Goal: Information Seeking & Learning: Learn about a topic

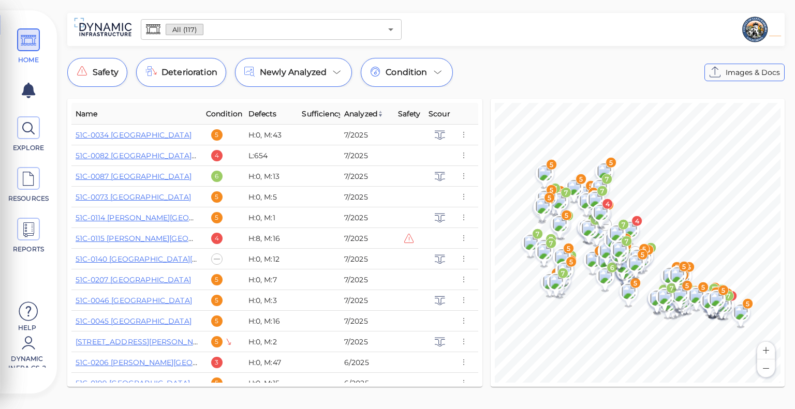
click at [228, 120] on th "Condition" at bounding box center [223, 114] width 42 height 22
click at [229, 115] on span "Condition" at bounding box center [224, 114] width 36 height 12
click at [229, 115] on span "Condition" at bounding box center [227, 114] width 42 height 12
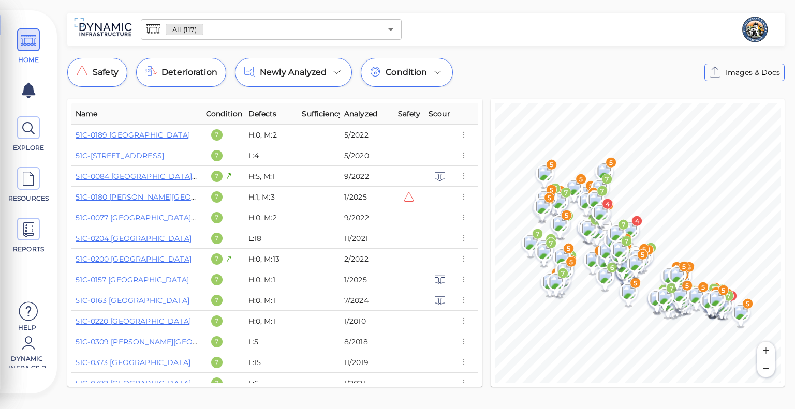
click at [229, 115] on span "Condition" at bounding box center [227, 114] width 42 height 12
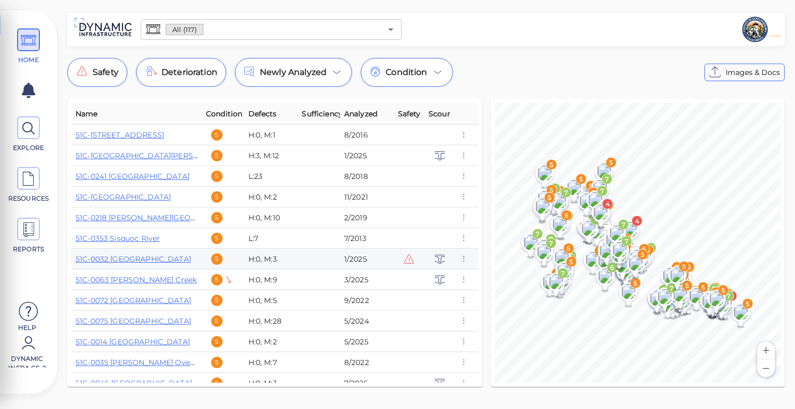
scroll to position [455, 0]
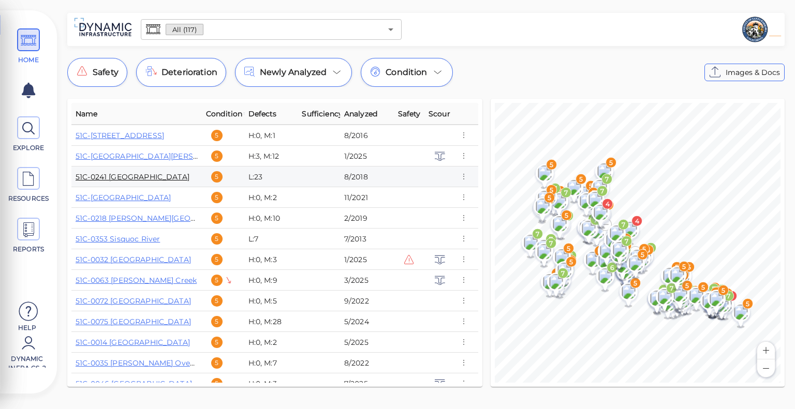
click at [139, 178] on link "51C-0241 [GEOGRAPHIC_DATA]" at bounding box center [133, 176] width 114 height 9
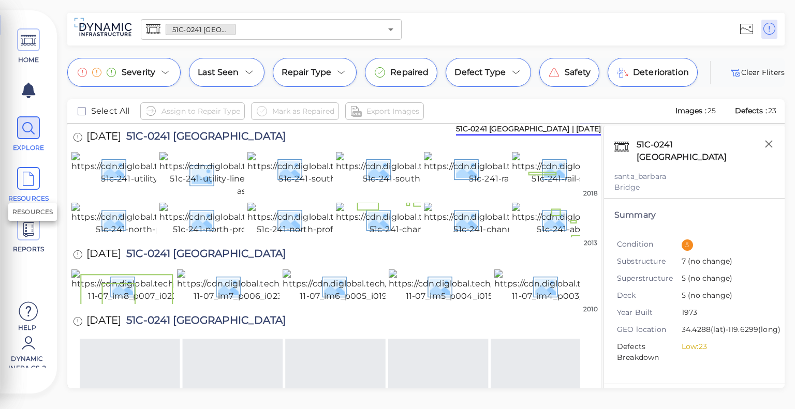
click at [27, 170] on icon at bounding box center [29, 179] width 16 height 23
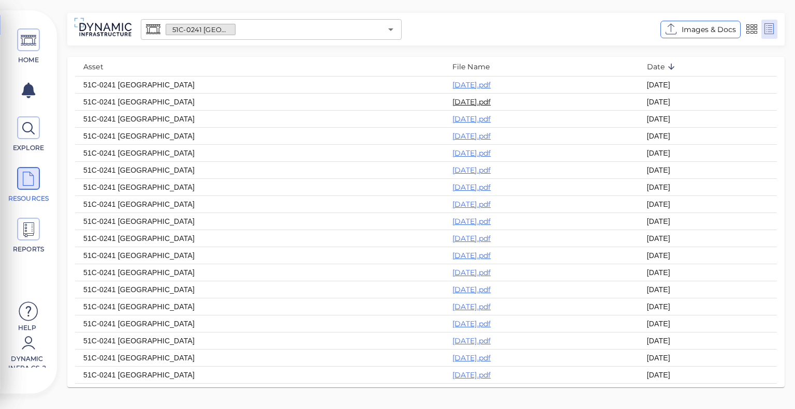
click at [452, 104] on link "[DATE].pdf" at bounding box center [471, 101] width 39 height 9
click at [29, 130] on icon at bounding box center [29, 128] width 16 height 23
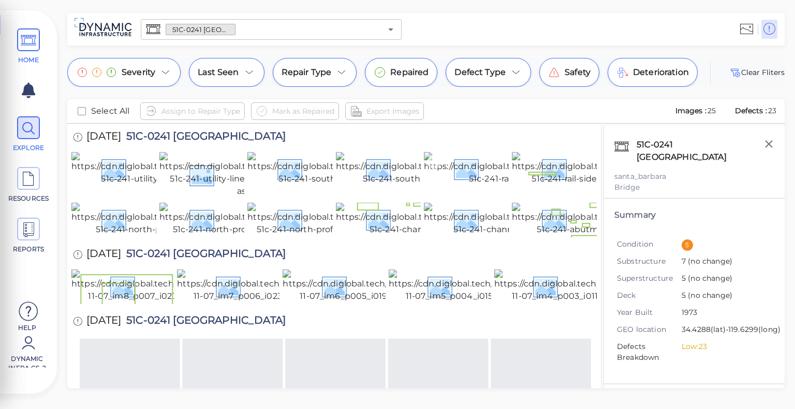
click at [30, 45] on icon at bounding box center [29, 40] width 16 height 23
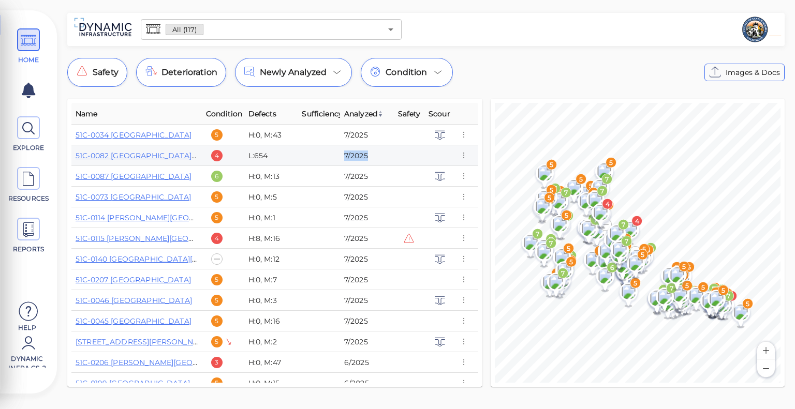
drag, startPoint x: 366, startPoint y: 152, endPoint x: 320, endPoint y: 150, distance: 45.6
click at [320, 150] on tr "51C-0082 [GEOGRAPHIC_DATA][PERSON_NAME] 4 L:654 7/2025" at bounding box center [274, 155] width 407 height 21
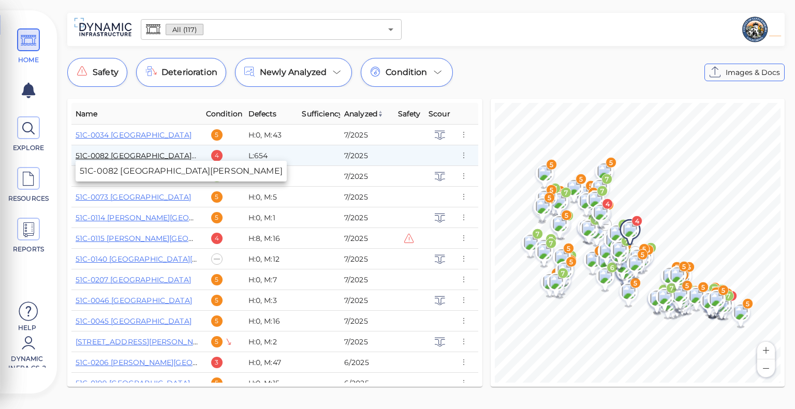
click at [180, 157] on link "51C-0082 [GEOGRAPHIC_DATA][PERSON_NAME]" at bounding box center [165, 155] width 179 height 9
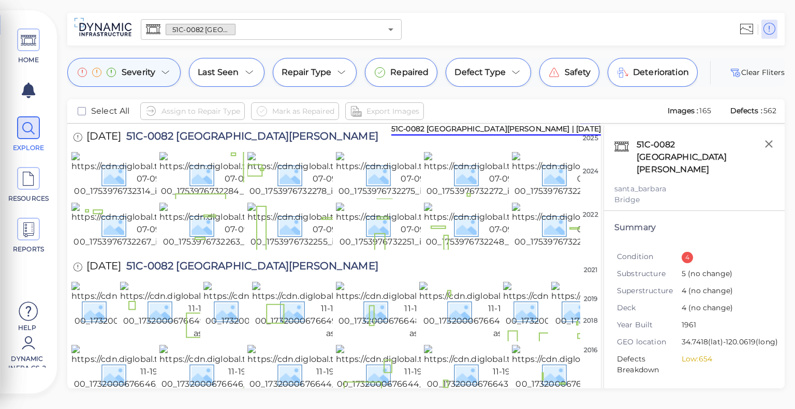
click at [164, 65] on div "Severity" at bounding box center [123, 72] width 113 height 29
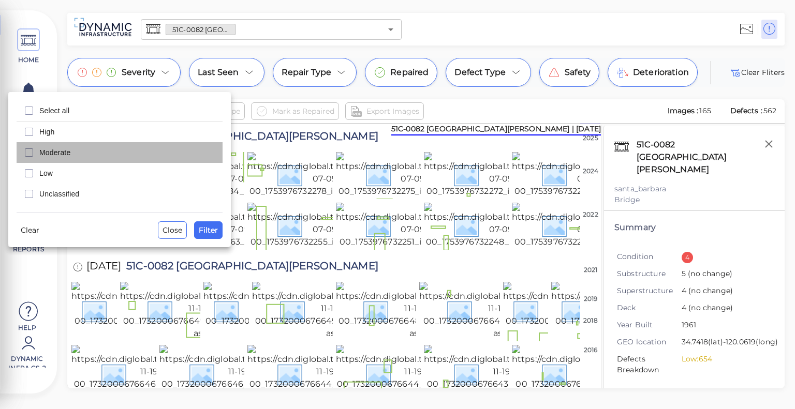
click at [89, 148] on span "Moderate" at bounding box center [127, 153] width 177 height 10
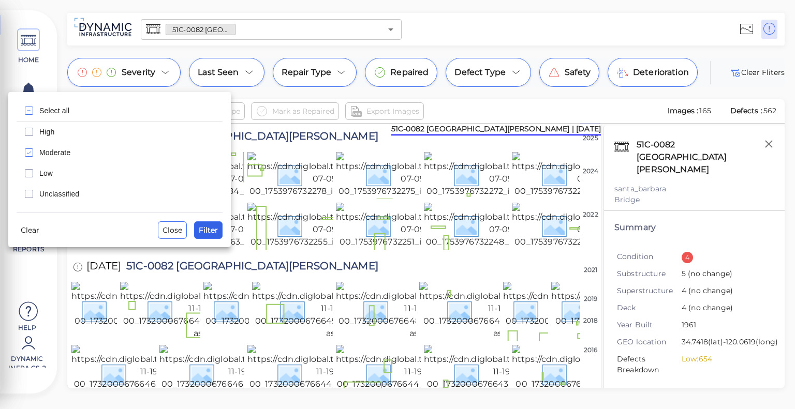
click at [215, 231] on span "Filter" at bounding box center [208, 230] width 19 height 12
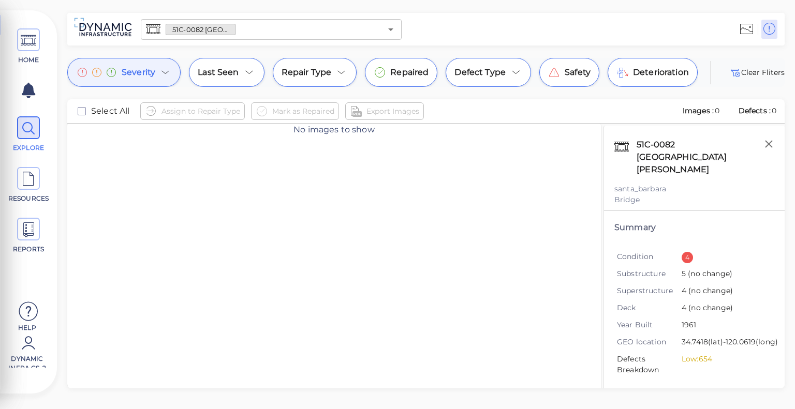
click at [179, 75] on div "Severity" at bounding box center [123, 72] width 113 height 29
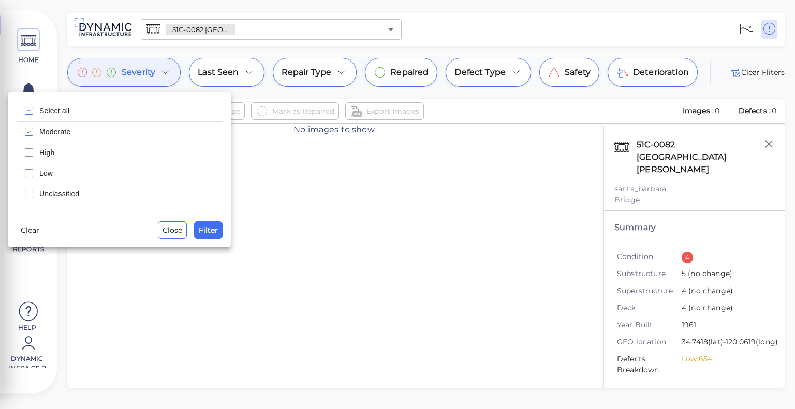
click at [27, 239] on div "Select all Moderate High Low Unclassified Clear Close Filter" at bounding box center [119, 169] width 223 height 155
click at [28, 233] on span "Clear" at bounding box center [30, 230] width 19 height 12
click at [211, 228] on span "Filter" at bounding box center [208, 230] width 19 height 12
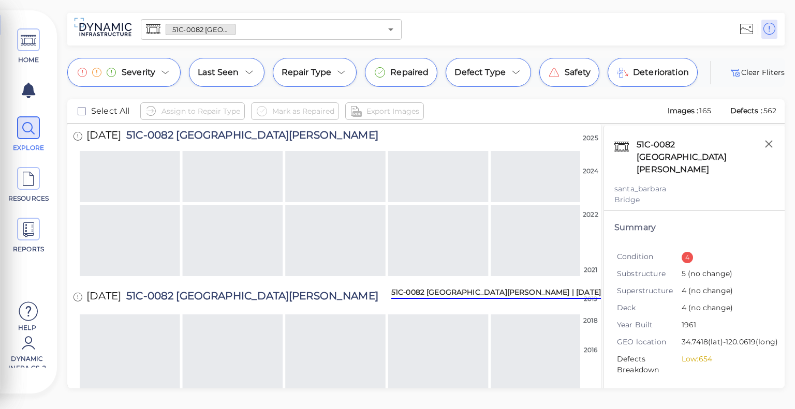
scroll to position [1943, 0]
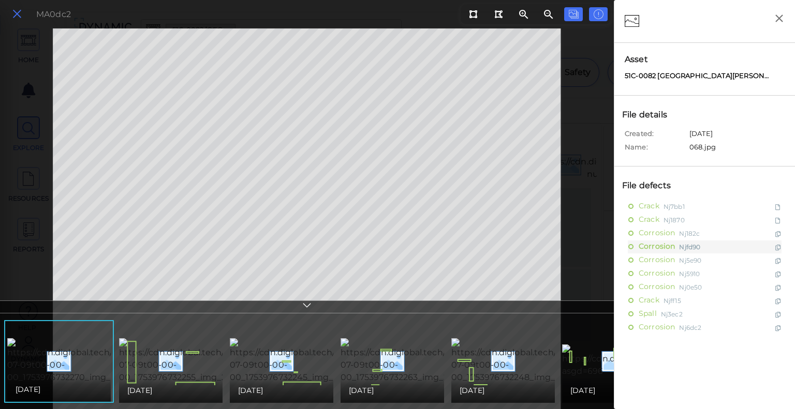
click at [20, 17] on icon at bounding box center [16, 14] width 11 height 14
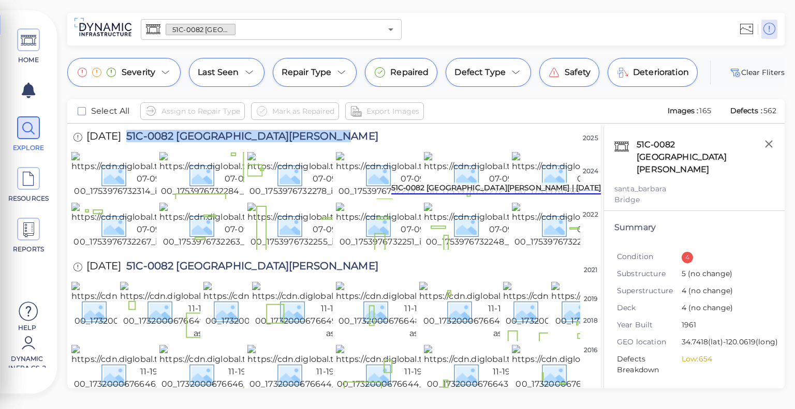
drag, startPoint x: 340, startPoint y: 134, endPoint x: 137, endPoint y: 126, distance: 203.1
click at [137, 126] on div "[DATE] 51C-0082 [GEOGRAPHIC_DATA][PERSON_NAME]" at bounding box center [235, 138] width 329 height 28
copy span "51C-0082 [GEOGRAPHIC_DATA][PERSON_NAME]"
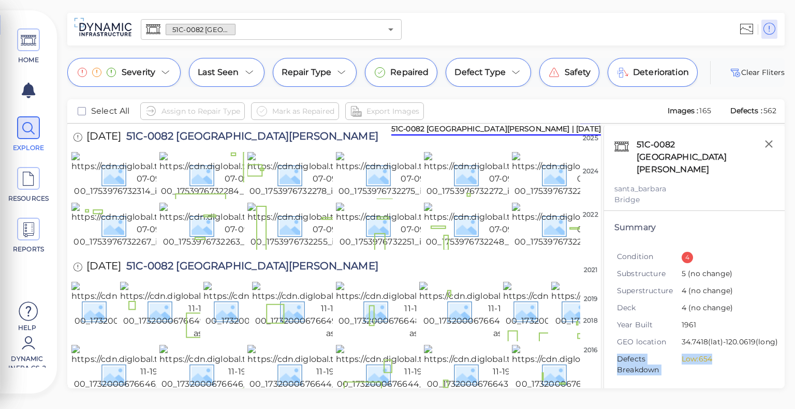
drag, startPoint x: 721, startPoint y: 364, endPoint x: 608, endPoint y: 351, distance: 114.1
click at [608, 351] on div "Summary Condition 4 Substructure 5 (no change) Superstructure 4 (no change) Dec…" at bounding box center [694, 304] width 181 height 186
copy li "Defects Breakdown Low: 654"
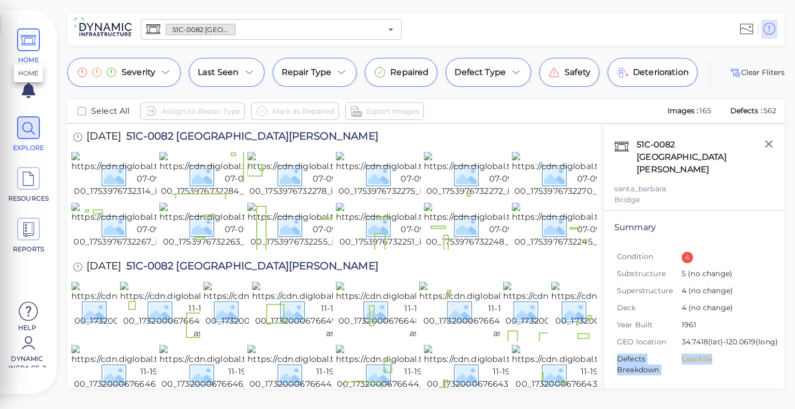
click at [44, 46] on span "HOME" at bounding box center [28, 46] width 47 height 36
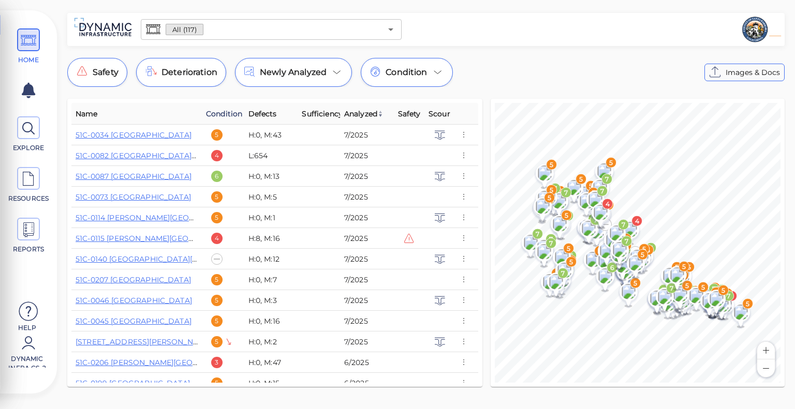
click at [225, 112] on span "Condition" at bounding box center [224, 114] width 36 height 12
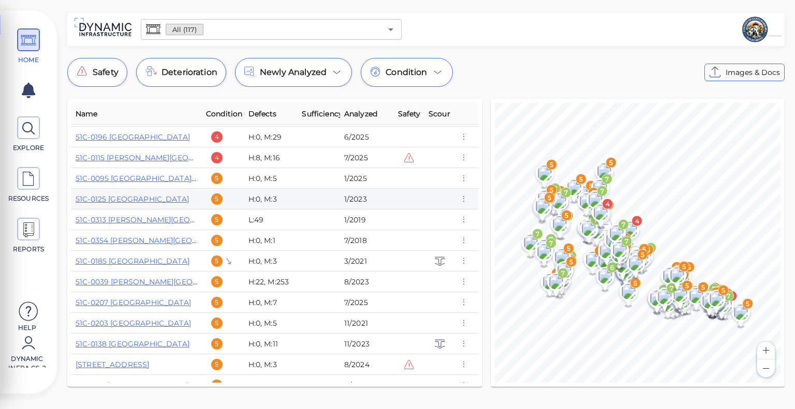
scroll to position [70, 0]
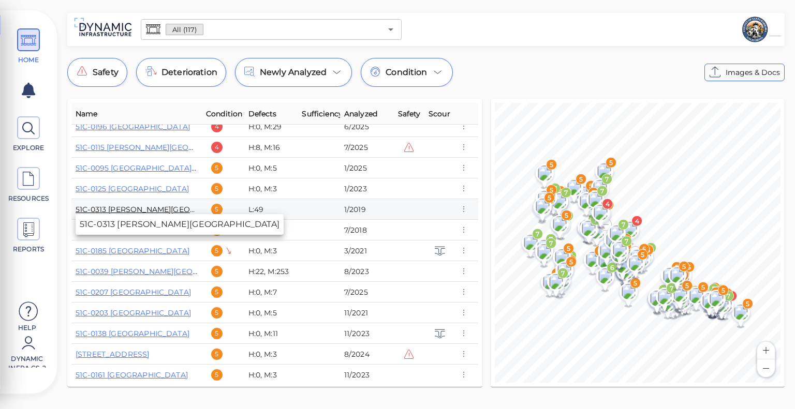
click at [169, 207] on link "51C-0313 [PERSON_NAME][GEOGRAPHIC_DATA]" at bounding box center [164, 209] width 176 height 9
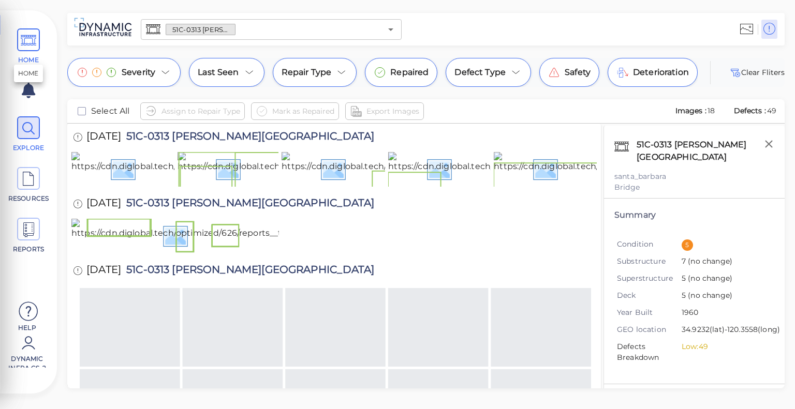
click at [32, 43] on icon at bounding box center [29, 40] width 16 height 23
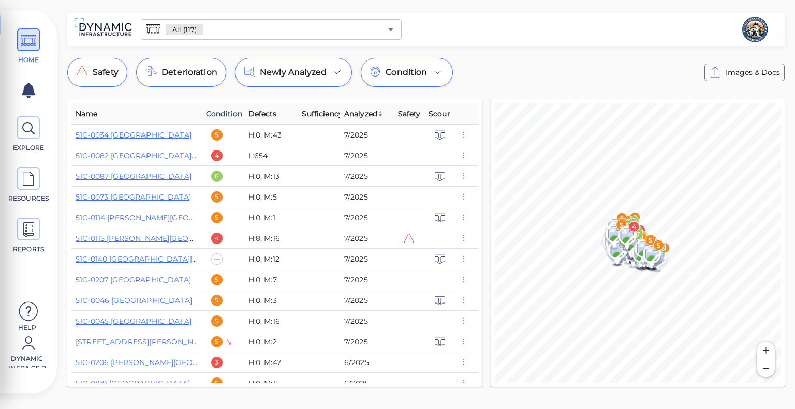
click at [232, 115] on span "Condition" at bounding box center [224, 114] width 36 height 12
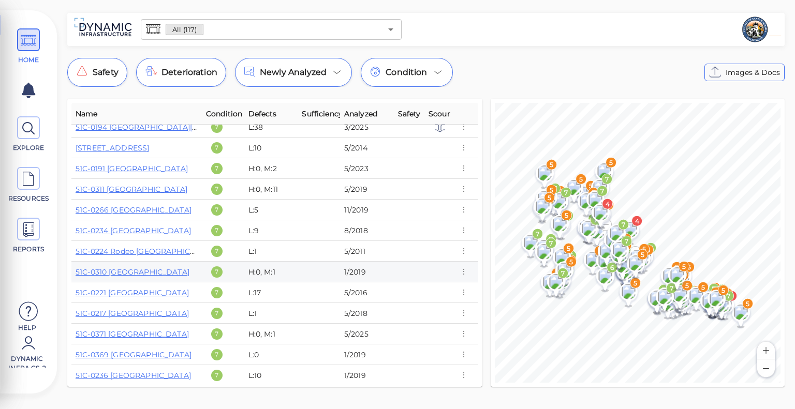
scroll to position [1768, 0]
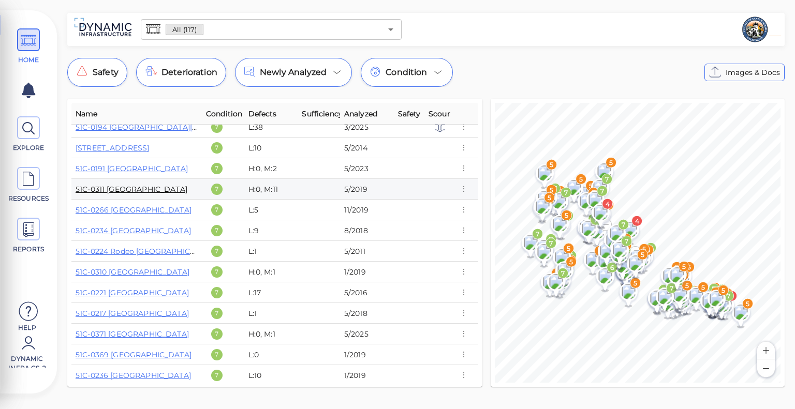
click at [173, 193] on link "51C-0311 [GEOGRAPHIC_DATA]" at bounding box center [132, 189] width 112 height 9
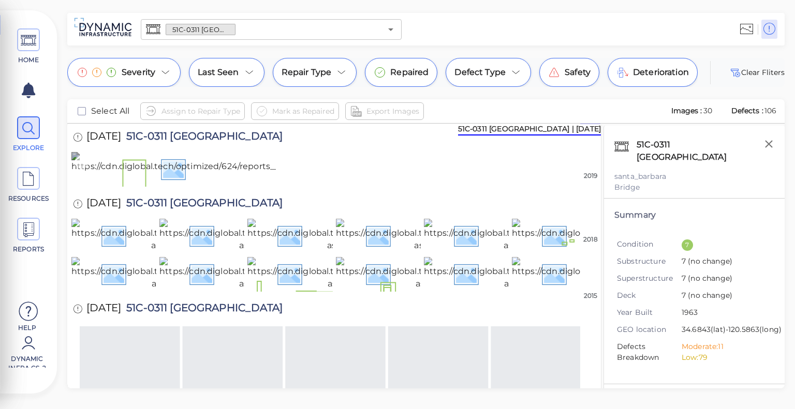
click at [247, 185] on img at bounding box center [337, 168] width 533 height 33
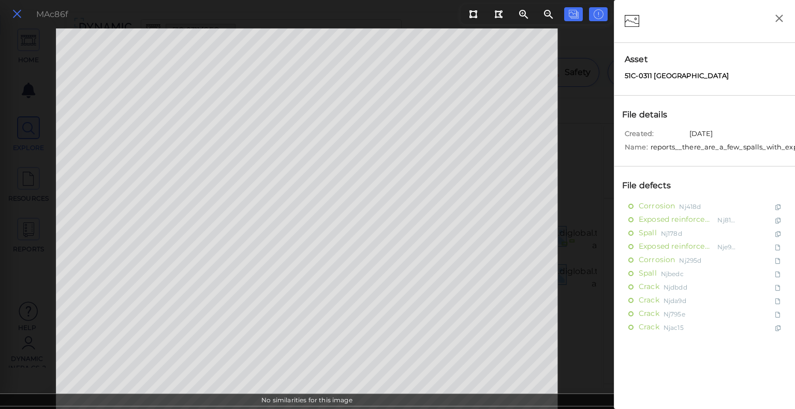
click at [13, 12] on icon at bounding box center [16, 14] width 11 height 14
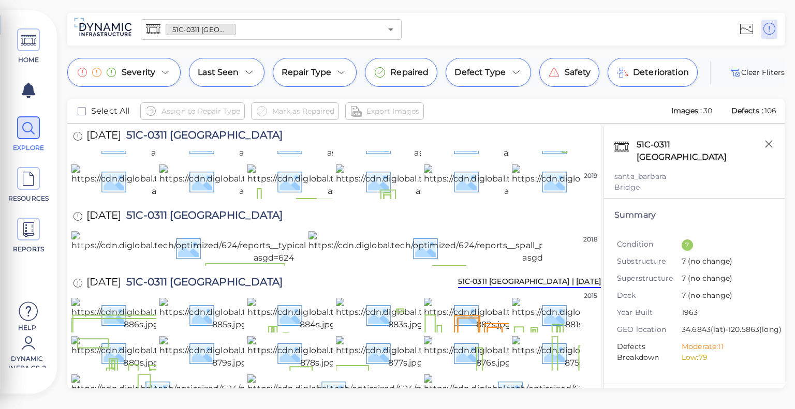
scroll to position [371, 0]
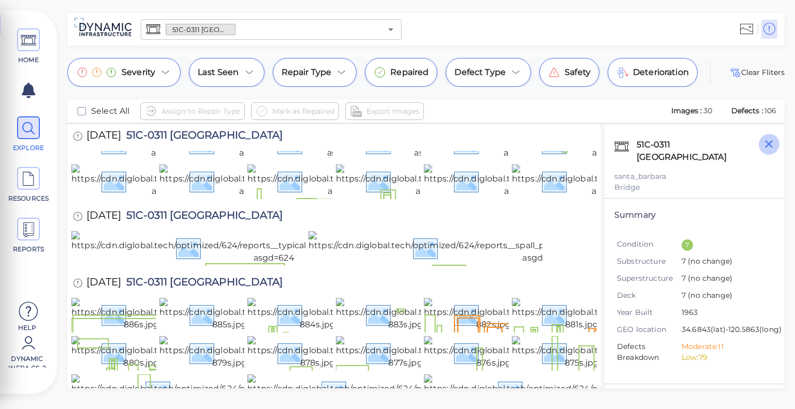
click at [768, 146] on icon "button" at bounding box center [769, 144] width 13 height 13
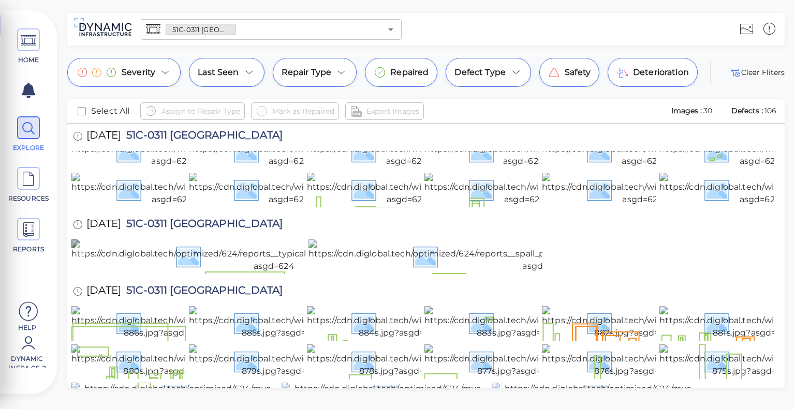
click at [231, 240] on img at bounding box center [273, 256] width 405 height 33
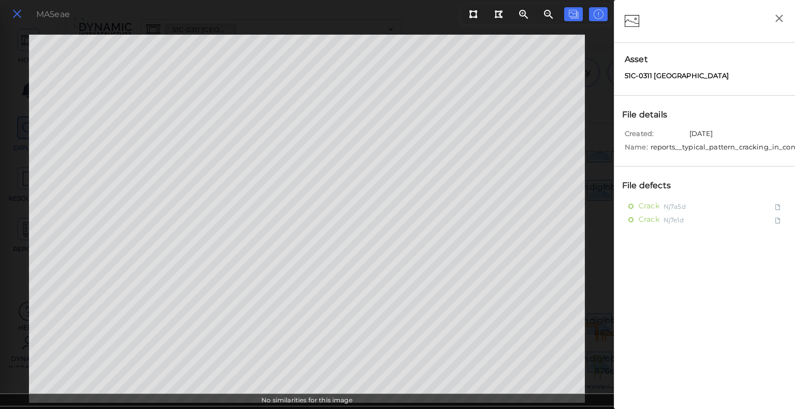
click at [17, 7] on icon at bounding box center [16, 14] width 11 height 14
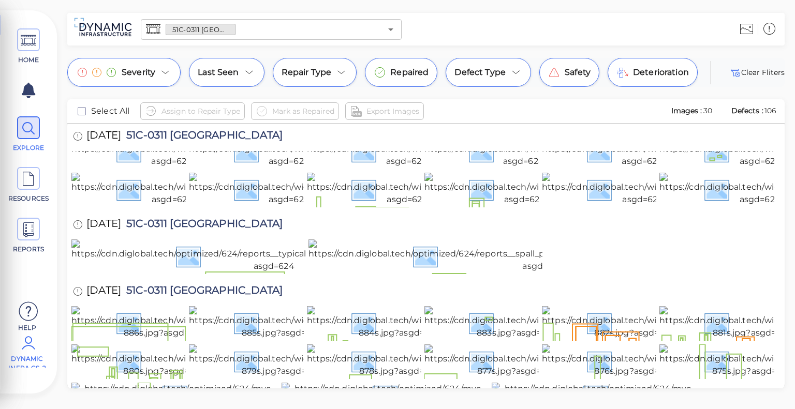
click at [37, 355] on icon at bounding box center [28, 343] width 21 height 31
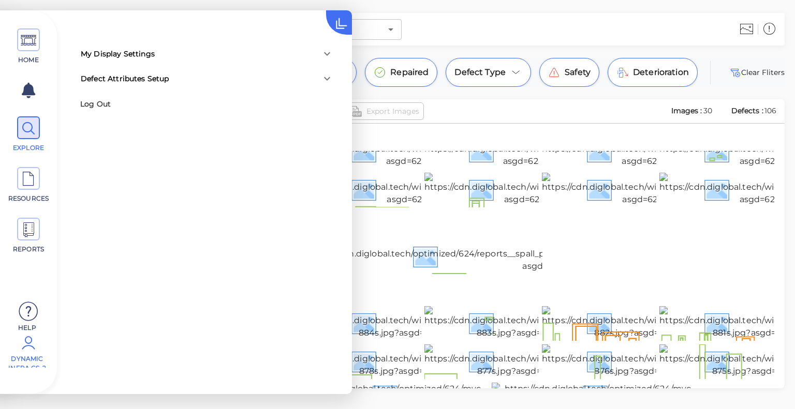
click at [326, 56] on icon at bounding box center [327, 54] width 12 height 12
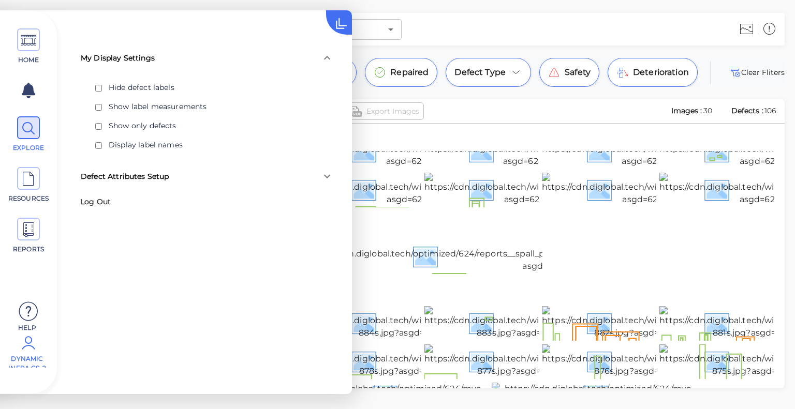
click at [99, 143] on input "checkbox" at bounding box center [98, 146] width 7 height 8
checkbox input "true"
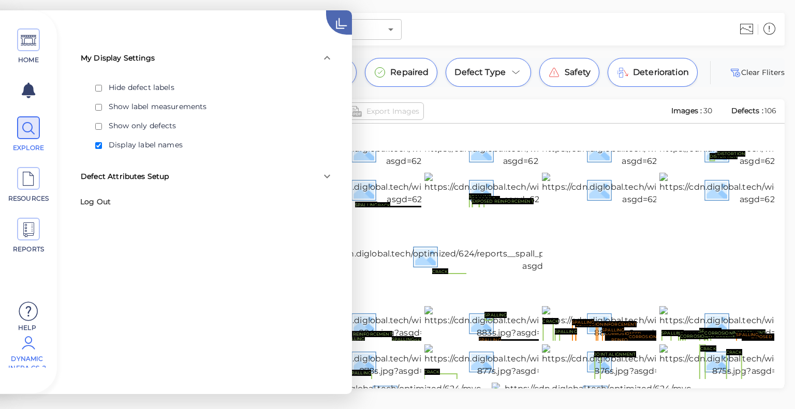
click at [344, 26] on icon at bounding box center [352, 13] width 52 height 52
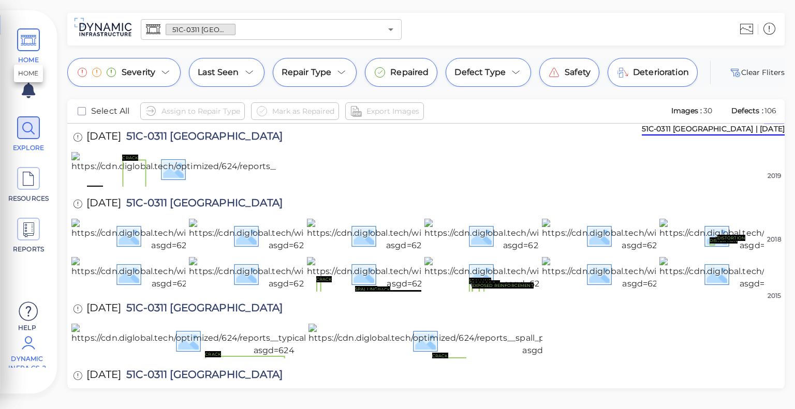
click at [40, 39] on span "HOME" at bounding box center [28, 46] width 47 height 36
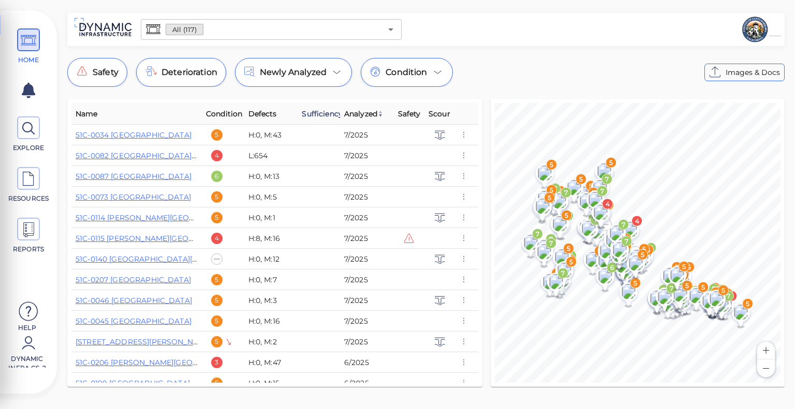
click at [325, 113] on span "Sufficiency" at bounding box center [322, 114] width 41 height 12
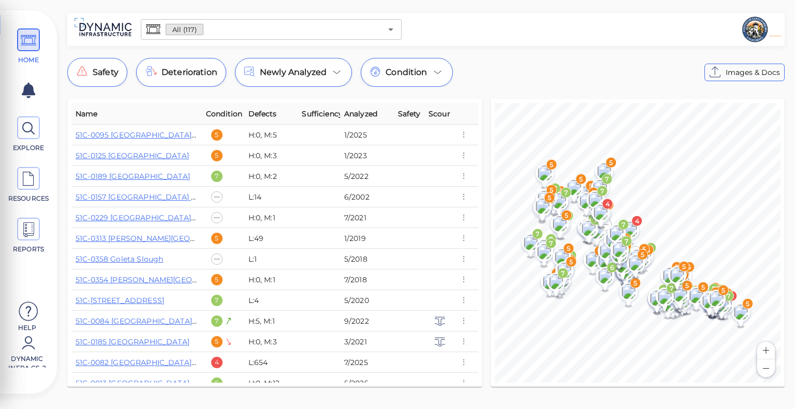
click at [325, 113] on span "Sufficiency" at bounding box center [325, 114] width 47 height 12
click at [353, 115] on span "Analyzed" at bounding box center [360, 114] width 33 height 12
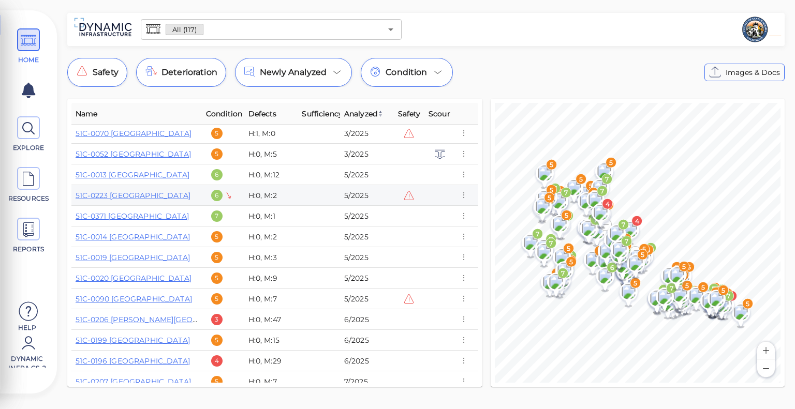
scroll to position [1957, 0]
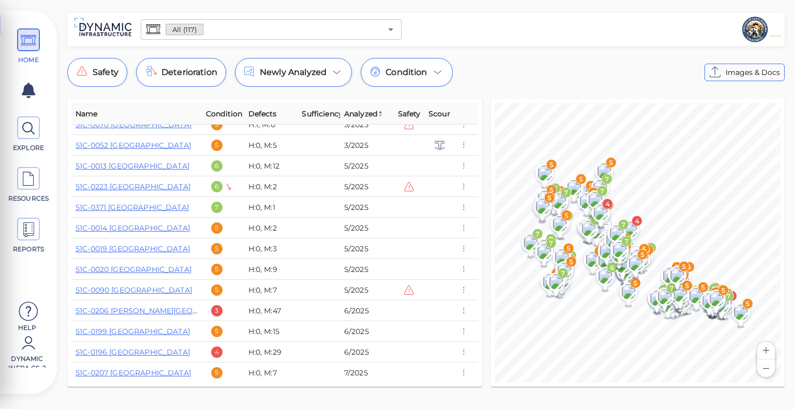
click at [357, 111] on span "Analyzed" at bounding box center [363, 114] width 39 height 12
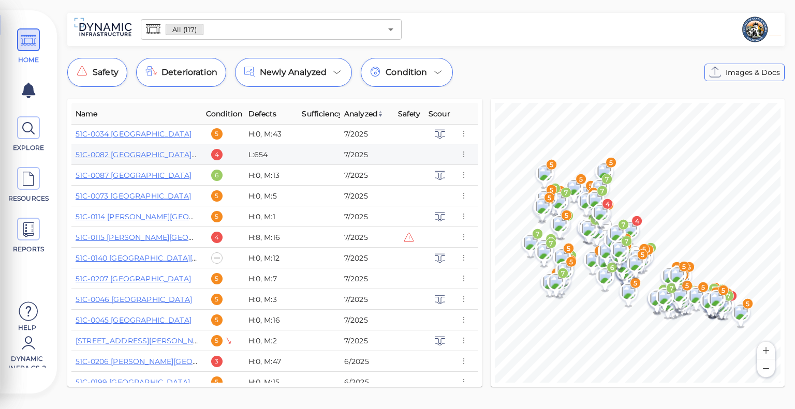
scroll to position [0, 0]
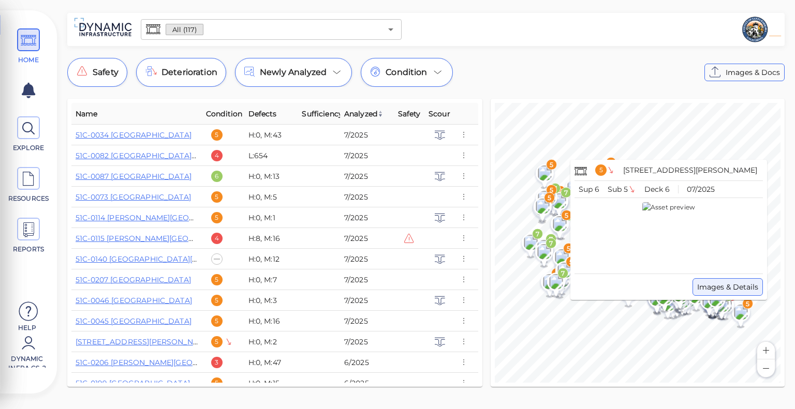
click at [726, 288] on span "Images & Details" at bounding box center [727, 287] width 61 height 12
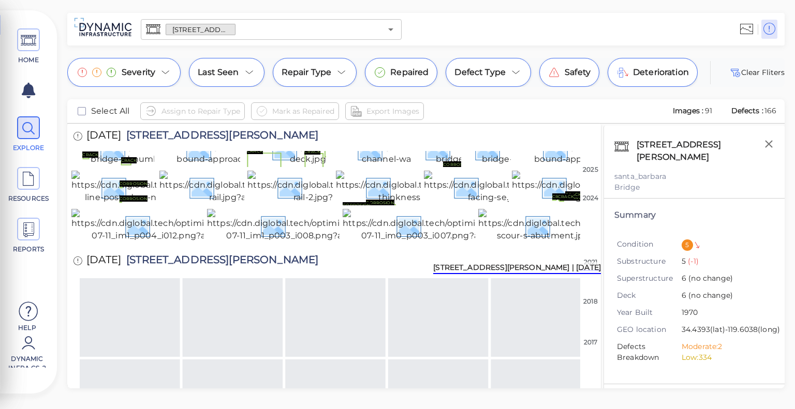
scroll to position [1025, 0]
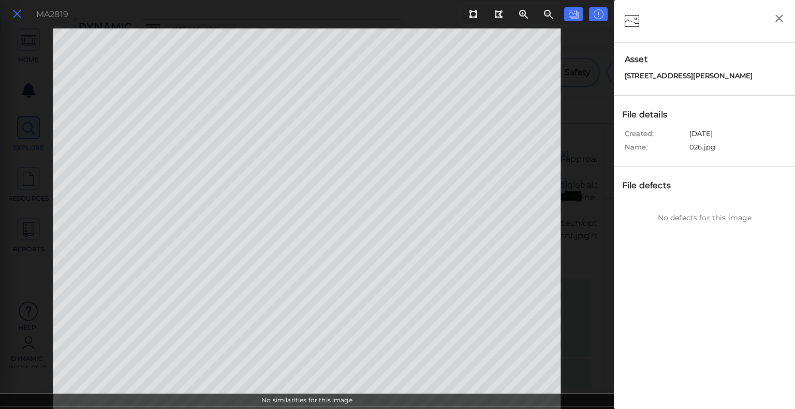
click at [20, 15] on icon at bounding box center [16, 14] width 11 height 14
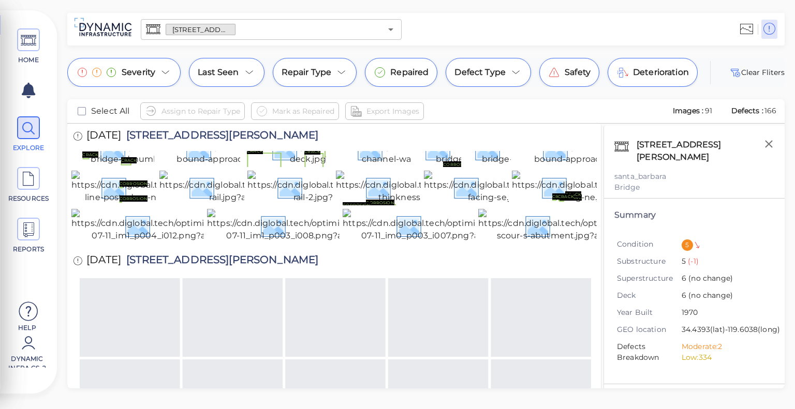
scroll to position [1052, 0]
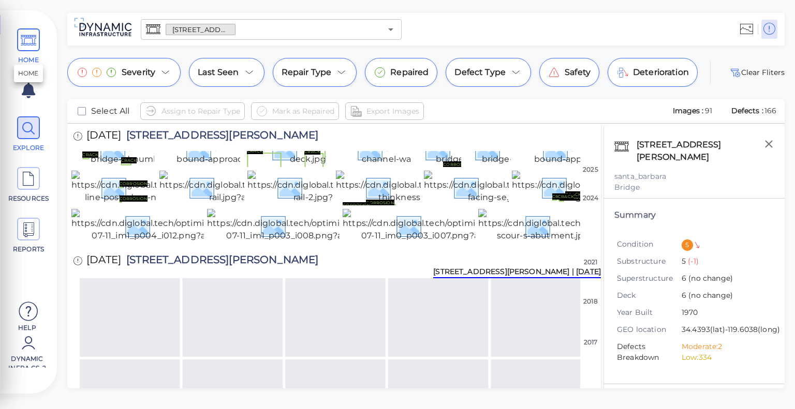
click at [33, 39] on icon at bounding box center [29, 40] width 16 height 23
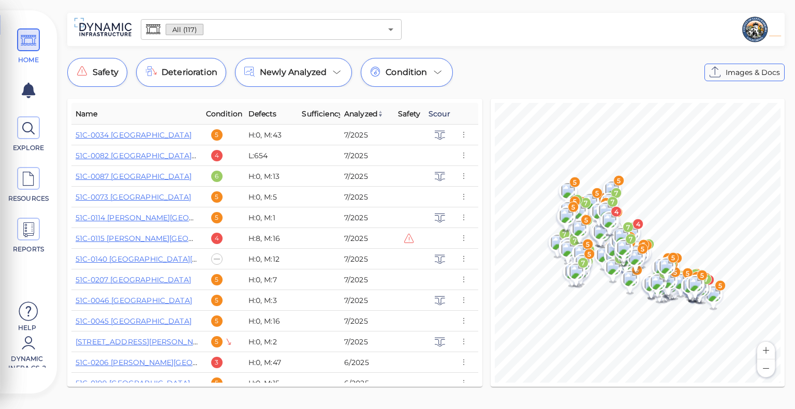
click at [435, 111] on span "Scour" at bounding box center [440, 114] width 22 height 12
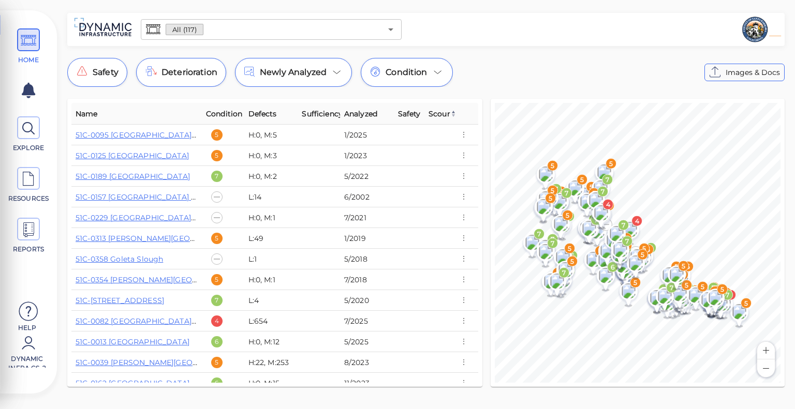
click at [435, 111] on span "Scour" at bounding box center [443, 114] width 28 height 12
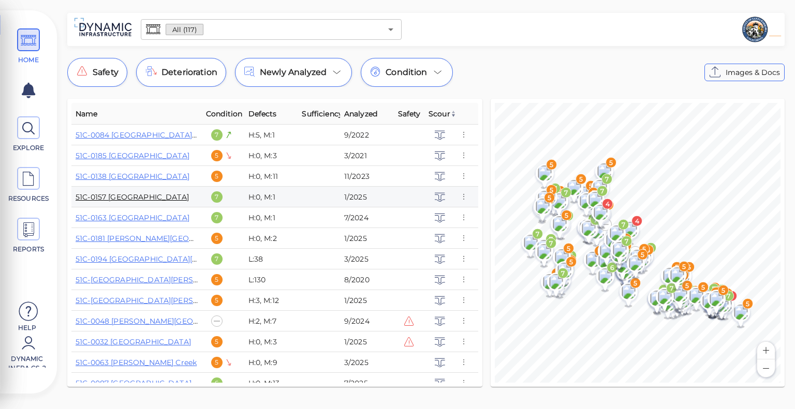
click at [149, 198] on link "51C-0157 [GEOGRAPHIC_DATA]" at bounding box center [132, 197] width 113 height 9
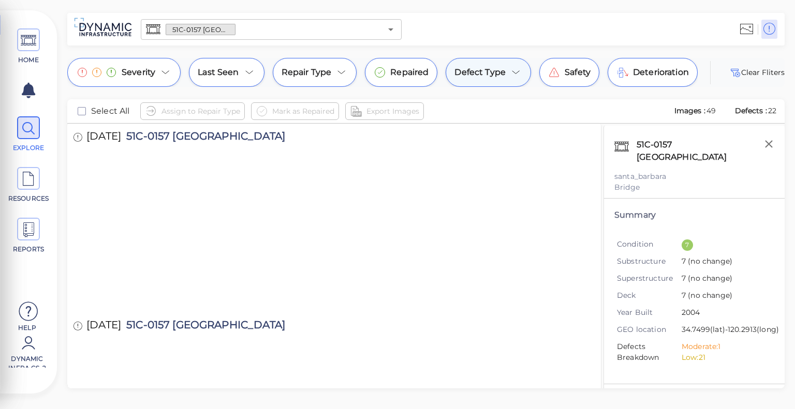
click at [493, 66] on div "Defect Type" at bounding box center [488, 72] width 85 height 29
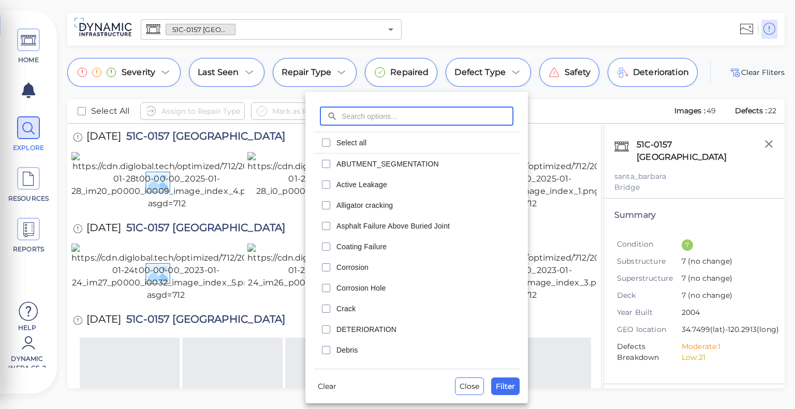
click at [471, 38] on div at bounding box center [397, 204] width 795 height 409
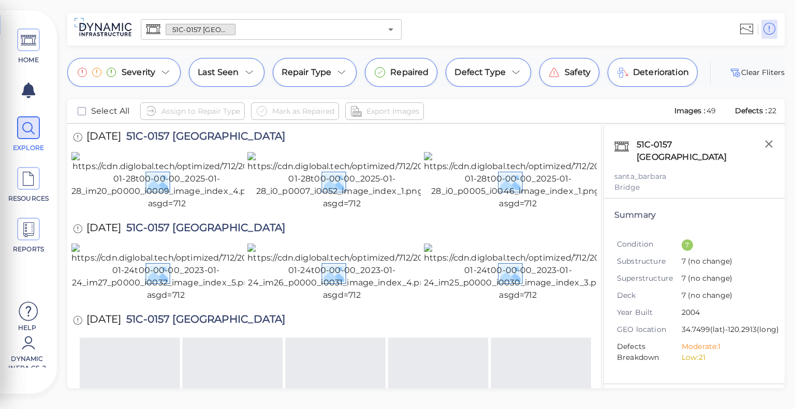
click at [562, 116] on div "Assign to Repair Type Mark as Repaired Export Images" at bounding box center [402, 111] width 525 height 18
click at [409, 77] on span "Repaired" at bounding box center [409, 72] width 38 height 12
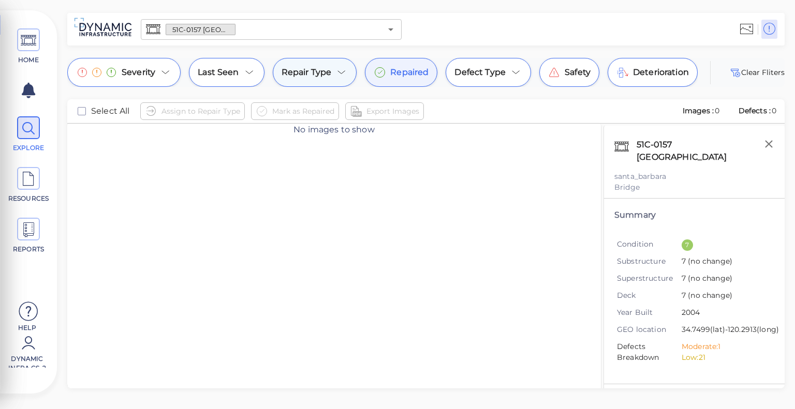
click at [338, 78] on icon at bounding box center [341, 72] width 12 height 12
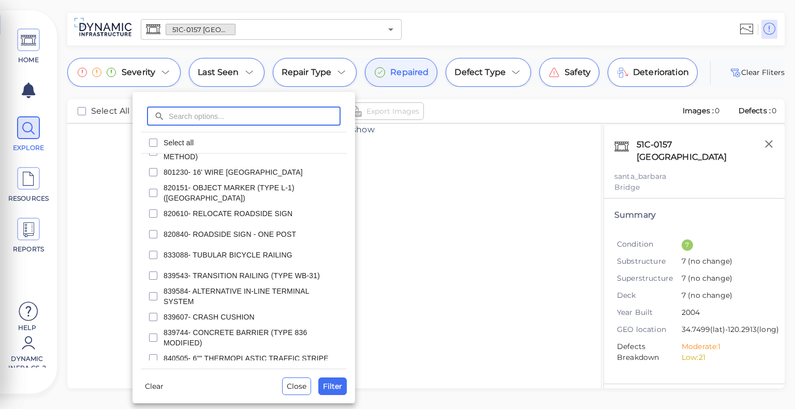
scroll to position [1594, 0]
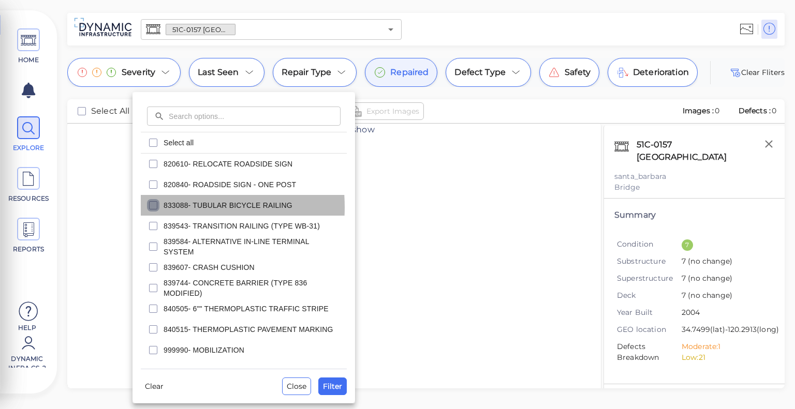
click at [153, 208] on icon "checkbox" at bounding box center [153, 205] width 12 height 12
click at [153, 206] on icon "checkbox" at bounding box center [154, 205] width 4 height 2
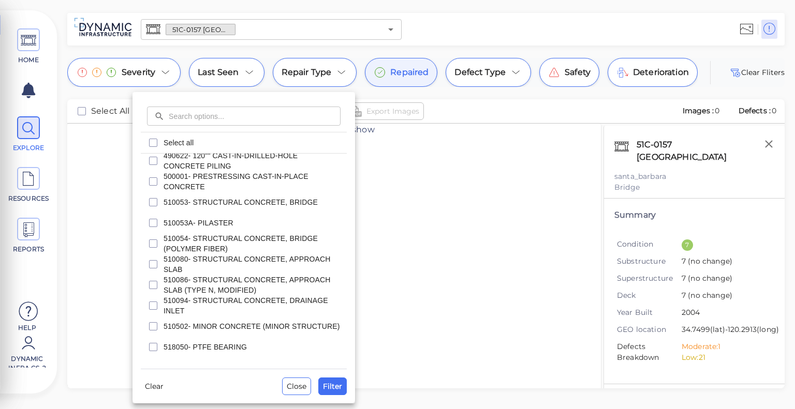
scroll to position [894, 0]
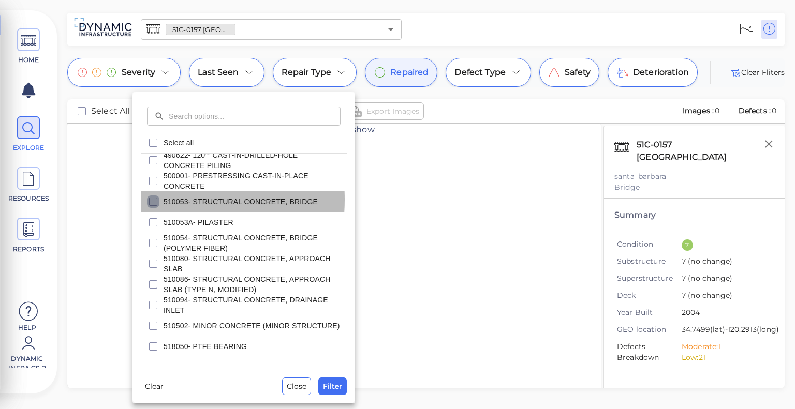
click at [152, 200] on icon "checkbox" at bounding box center [153, 202] width 12 height 12
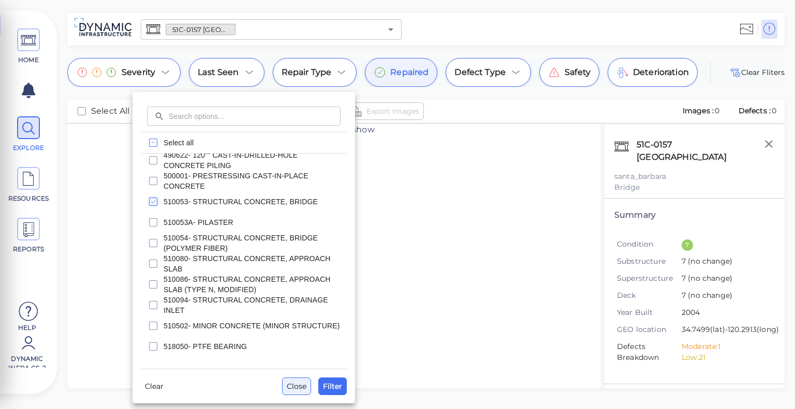
click at [306, 384] on span "Close" at bounding box center [297, 386] width 20 height 12
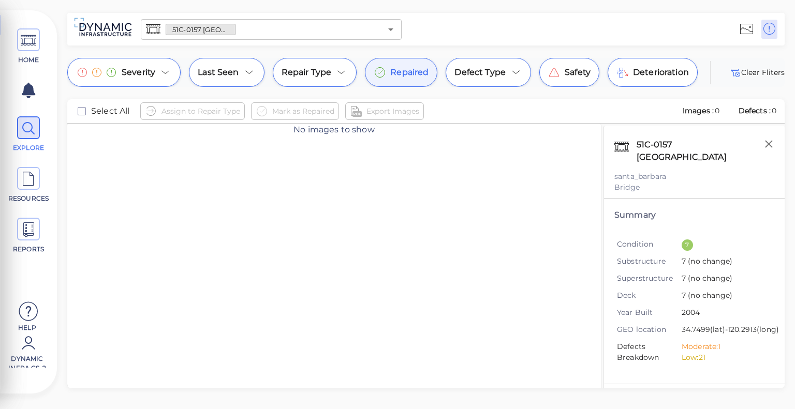
click at [433, 299] on div "No images to show" at bounding box center [334, 268] width 534 height 289
click at [656, 76] on span "Deterioration" at bounding box center [661, 72] width 56 height 12
click at [392, 74] on span "Repaired" at bounding box center [409, 72] width 38 height 12
click at [662, 77] on span "Deterioration" at bounding box center [661, 72] width 56 height 12
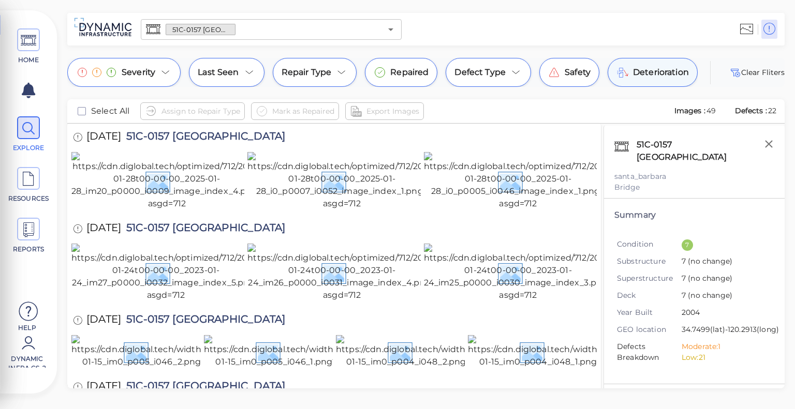
click at [648, 84] on div "Deterioration" at bounding box center [653, 72] width 90 height 29
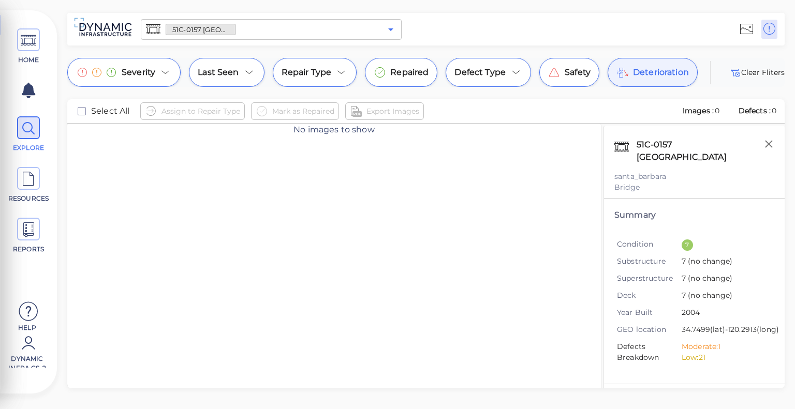
click at [393, 30] on icon "Open" at bounding box center [391, 29] width 12 height 12
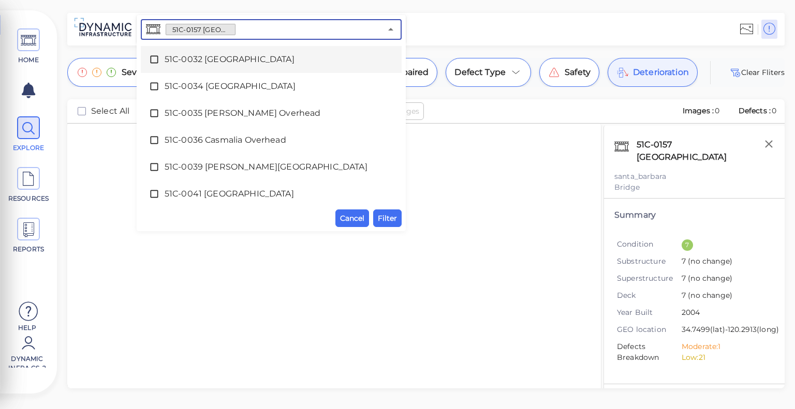
scroll to position [0, 0]
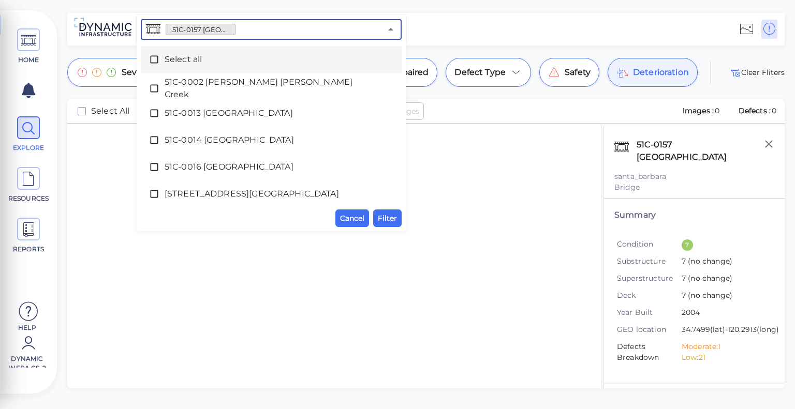
click at [159, 60] on icon at bounding box center [154, 59] width 10 height 10
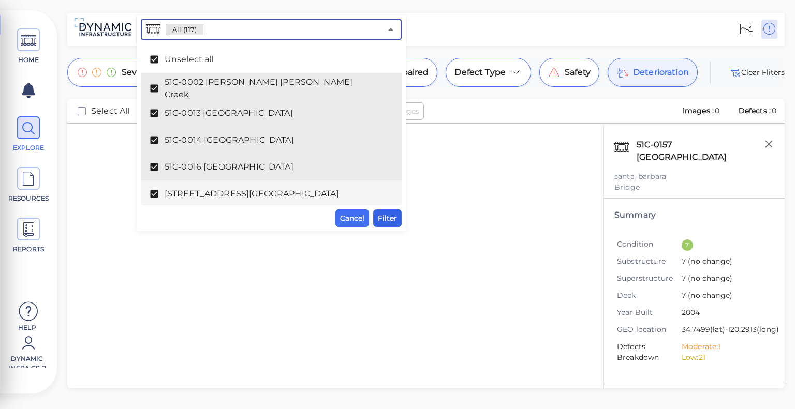
click at [386, 214] on span "Filter" at bounding box center [387, 218] width 19 height 12
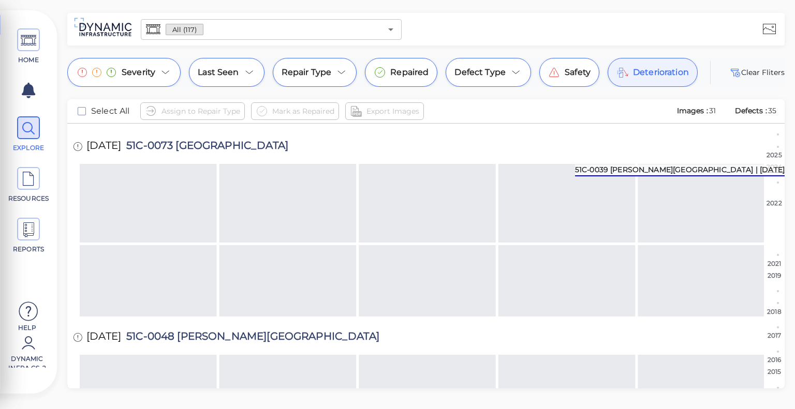
scroll to position [924, 0]
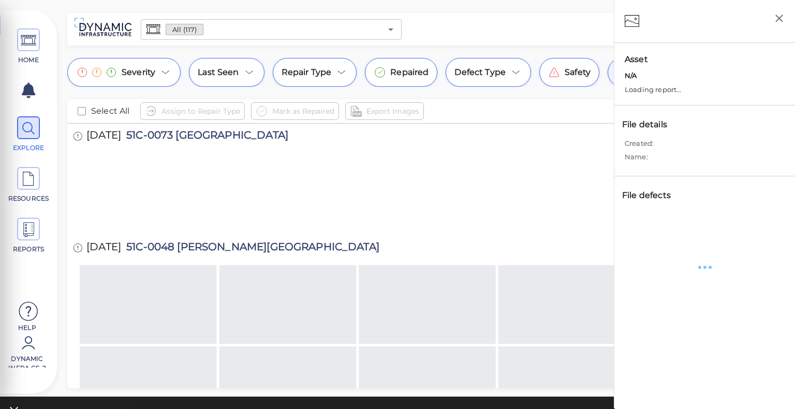
scroll to position [926, 0]
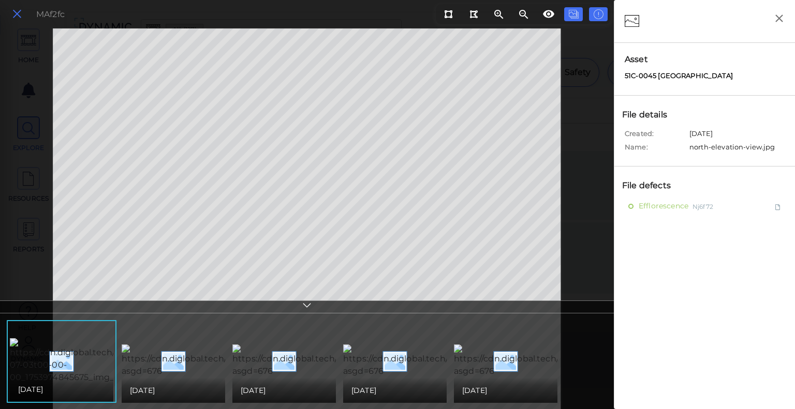
click at [23, 12] on button at bounding box center [17, 14] width 18 height 15
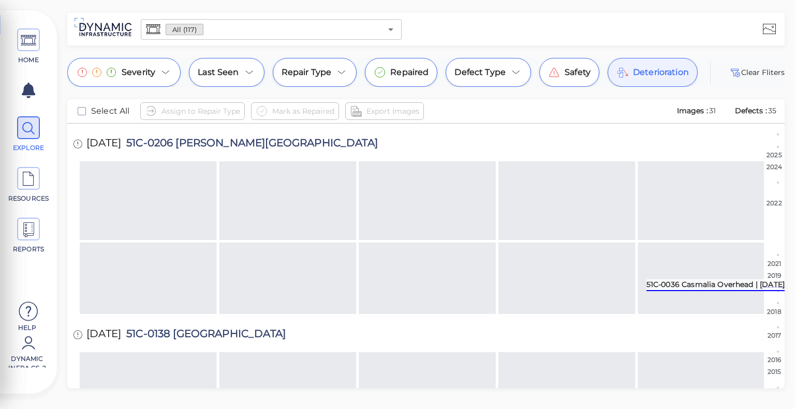
scroll to position [2422, 0]
click at [641, 66] on span "Deterioration" at bounding box center [661, 72] width 56 height 12
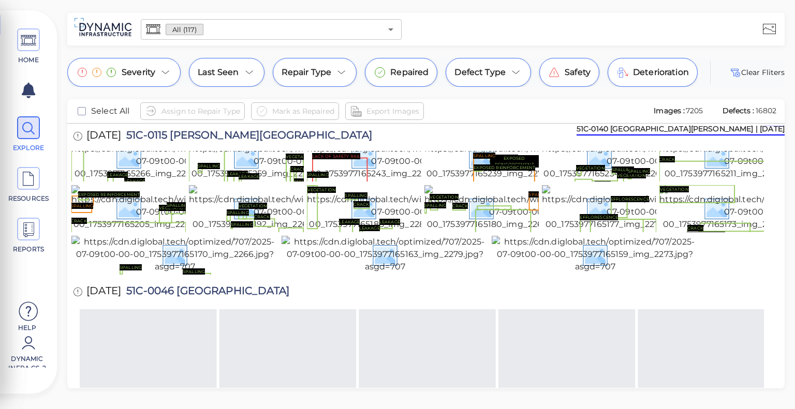
scroll to position [1196, 0]
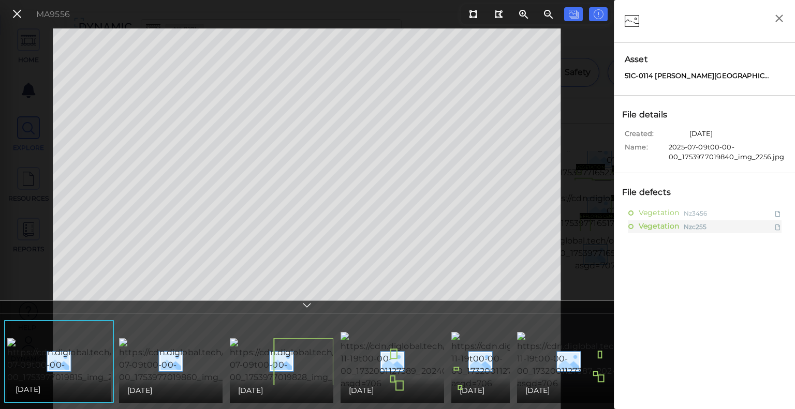
click at [312, 306] on icon at bounding box center [307, 307] width 10 height 12
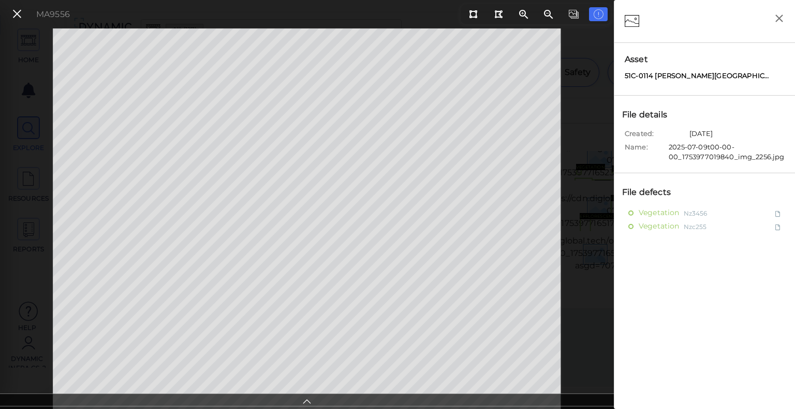
click at [665, 317] on div "Vegetation Nz3456 Vegetation Nzc255" at bounding box center [705, 358] width 170 height 303
click at [18, 18] on icon at bounding box center [16, 14] width 11 height 14
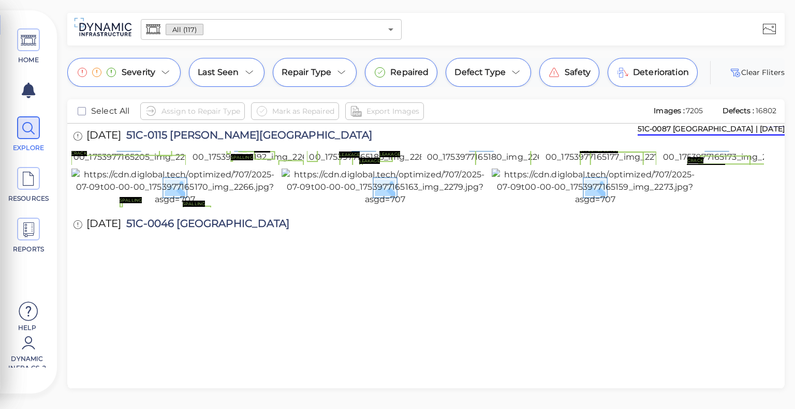
scroll to position [1603, 0]
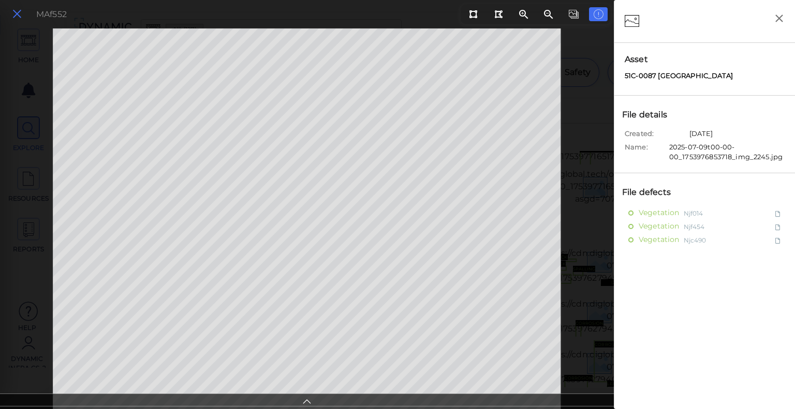
click at [20, 12] on icon at bounding box center [16, 14] width 11 height 14
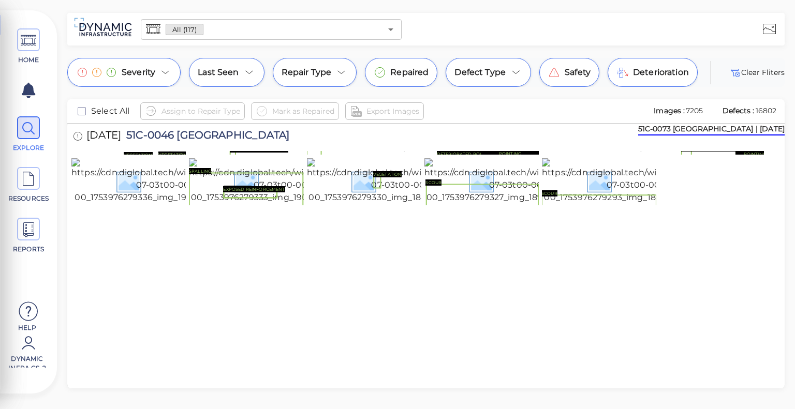
scroll to position [2094, 0]
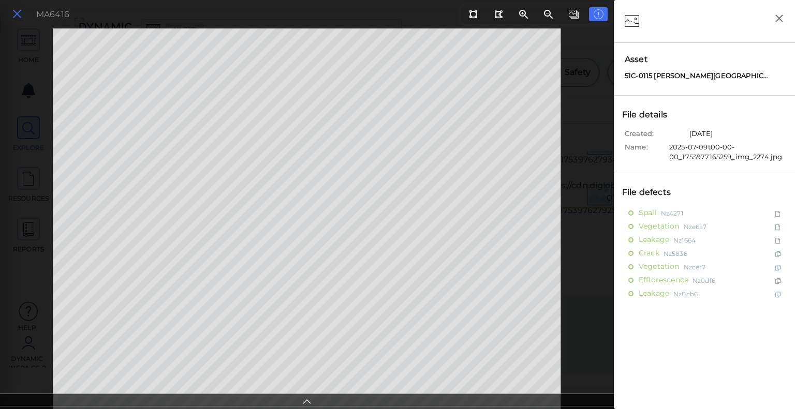
click at [13, 15] on icon at bounding box center [16, 14] width 11 height 14
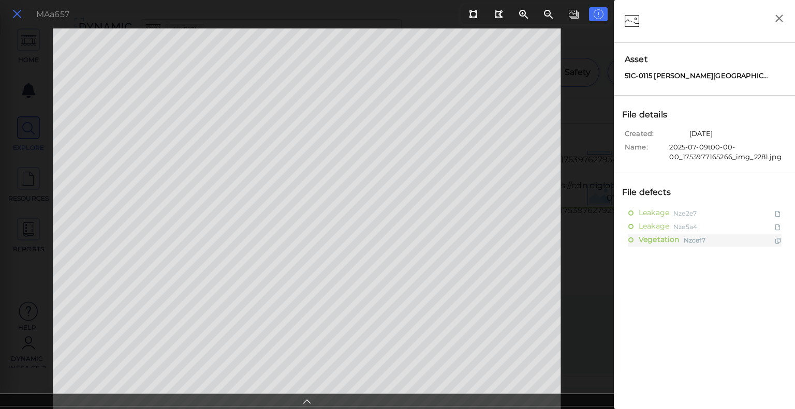
click at [18, 14] on icon at bounding box center [16, 14] width 11 height 14
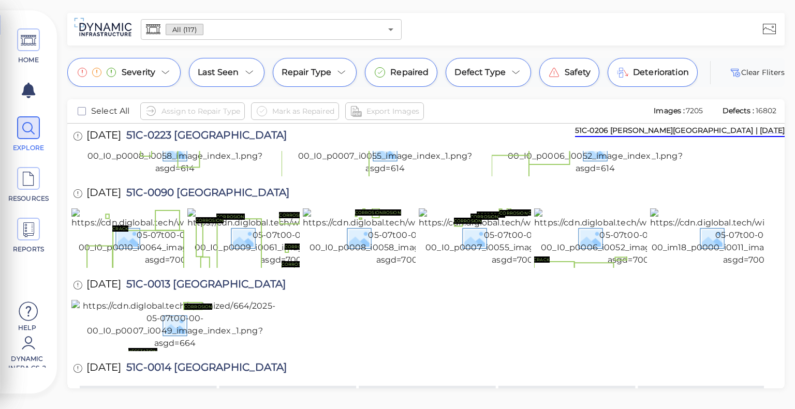
scroll to position [4740, 0]
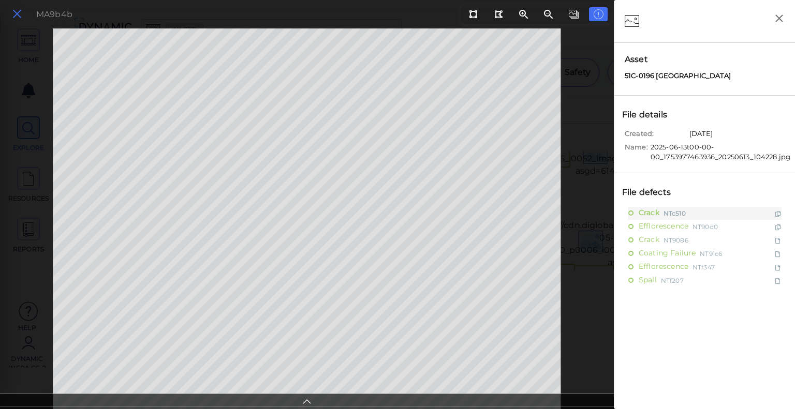
click at [22, 16] on icon at bounding box center [16, 14] width 11 height 14
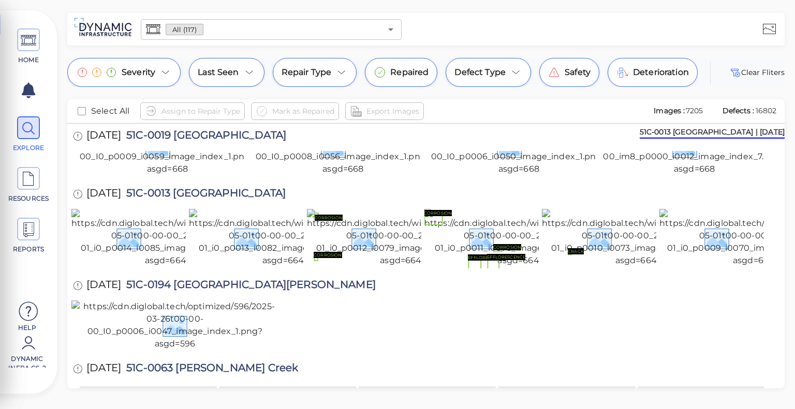
scroll to position [5600, 0]
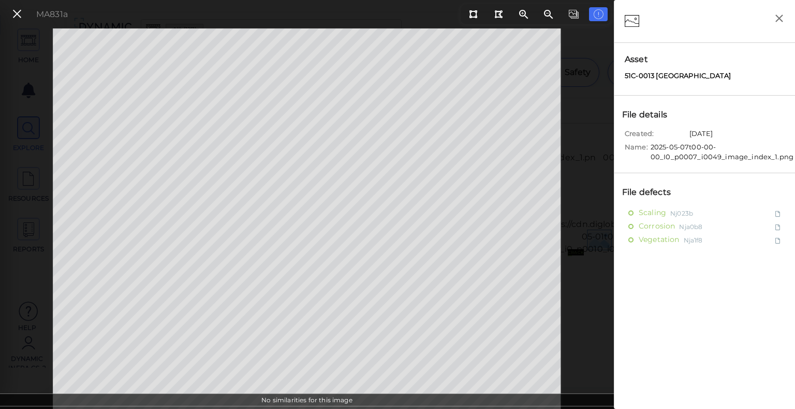
click at [15, 2] on div "MA831a" at bounding box center [307, 14] width 614 height 28
click at [19, 10] on icon at bounding box center [16, 14] width 11 height 14
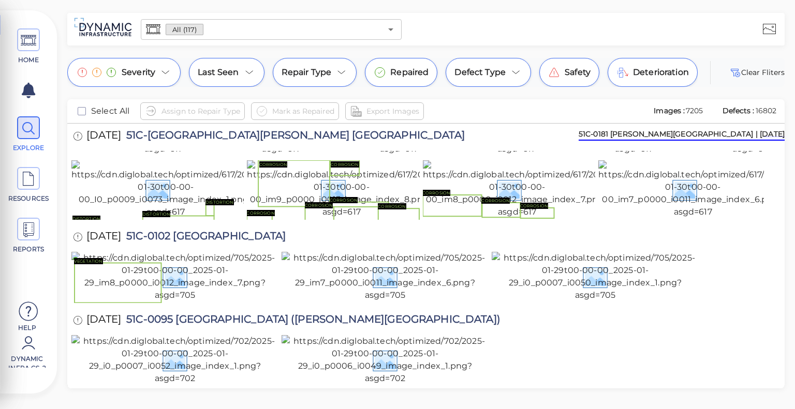
scroll to position [6747, 0]
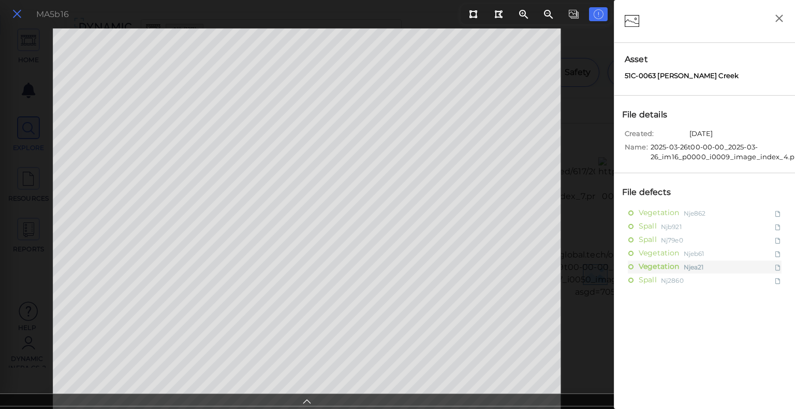
click at [21, 18] on icon at bounding box center [16, 14] width 11 height 14
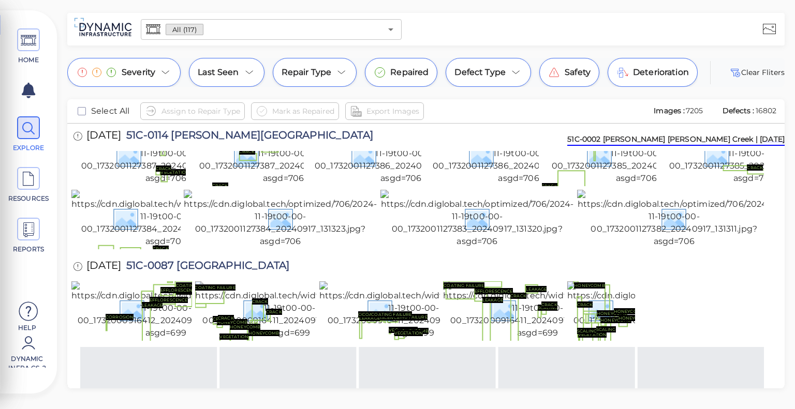
scroll to position [9470, 0]
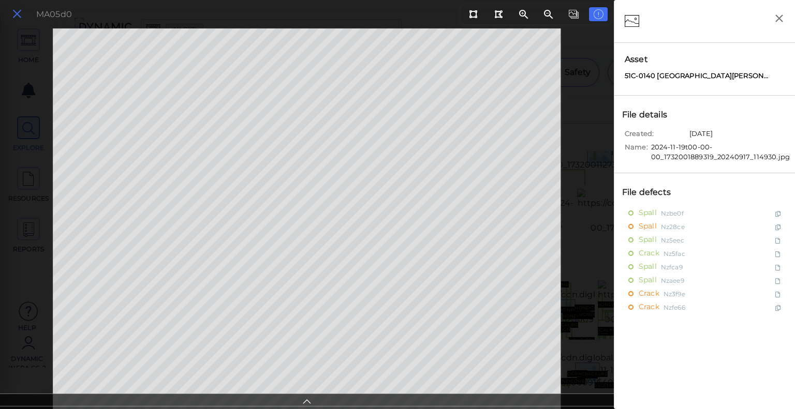
click at [16, 16] on icon at bounding box center [16, 14] width 11 height 14
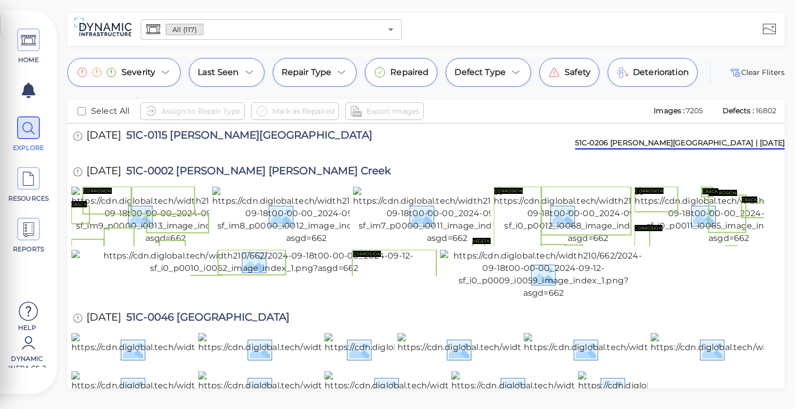
scroll to position [11552, 0]
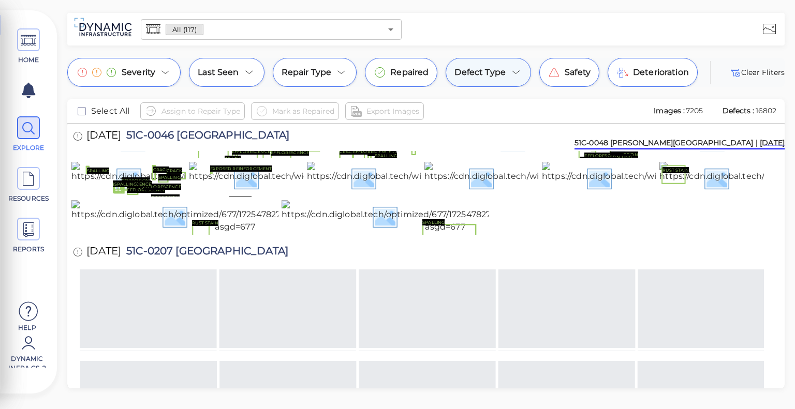
click at [503, 74] on div "Defect Type" at bounding box center [488, 72] width 85 height 29
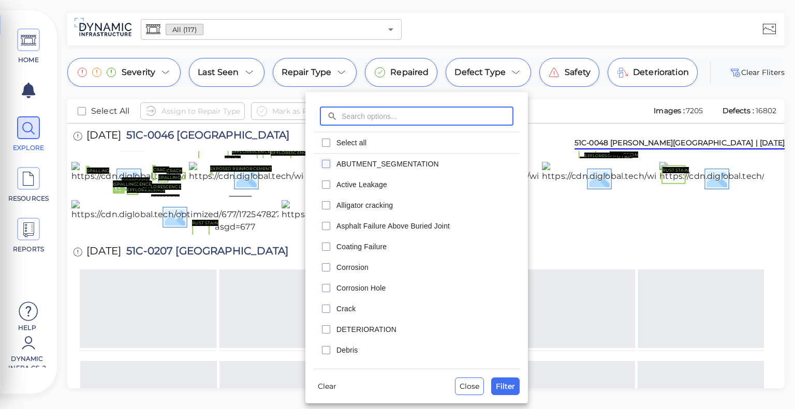
click at [329, 167] on icon "checkbox" at bounding box center [326, 164] width 12 height 12
click at [503, 387] on span "Filter" at bounding box center [505, 386] width 19 height 12
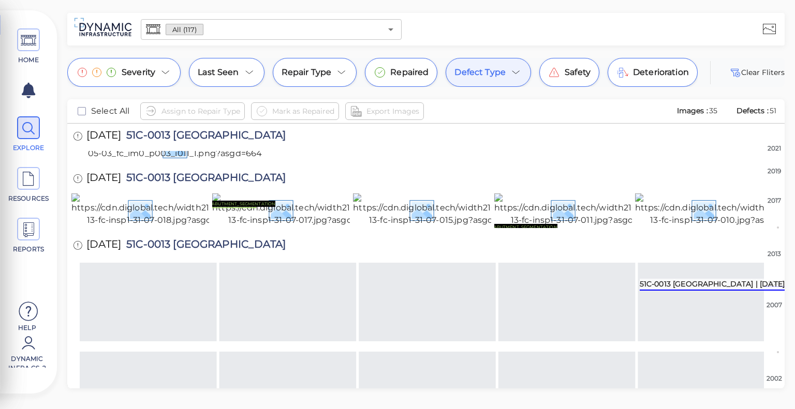
scroll to position [884, 0]
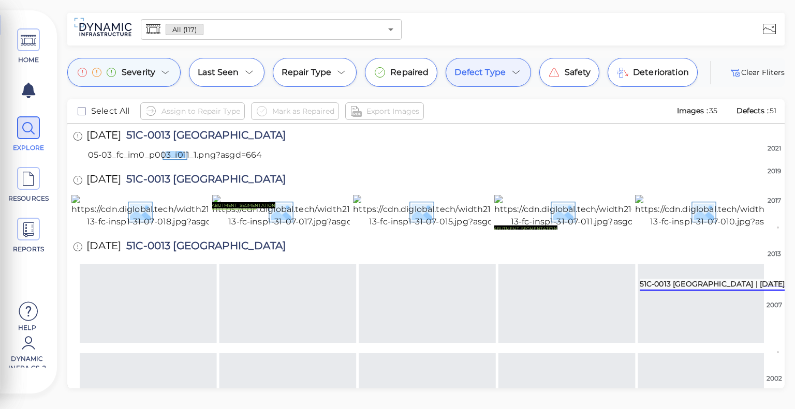
click at [166, 71] on icon at bounding box center [165, 72] width 12 height 12
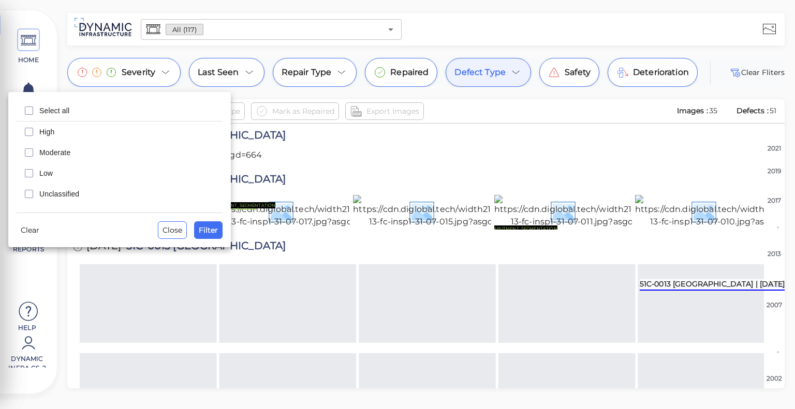
click at [58, 136] on span "High" at bounding box center [127, 132] width 177 height 10
click at [207, 236] on button "Filter" at bounding box center [208, 231] width 28 height 18
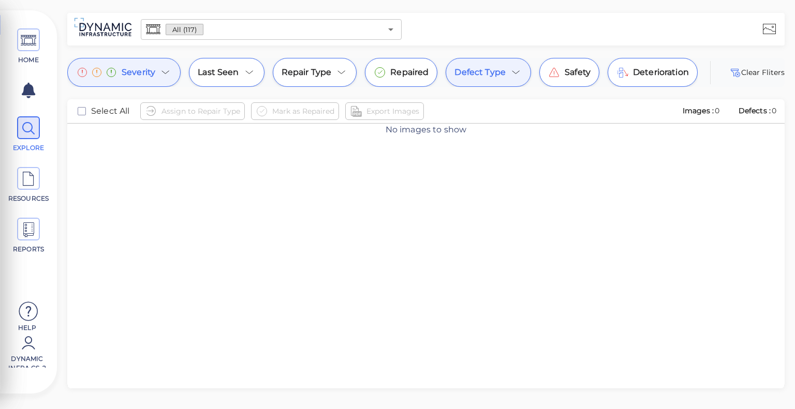
click at [153, 74] on span "Severity" at bounding box center [139, 72] width 34 height 12
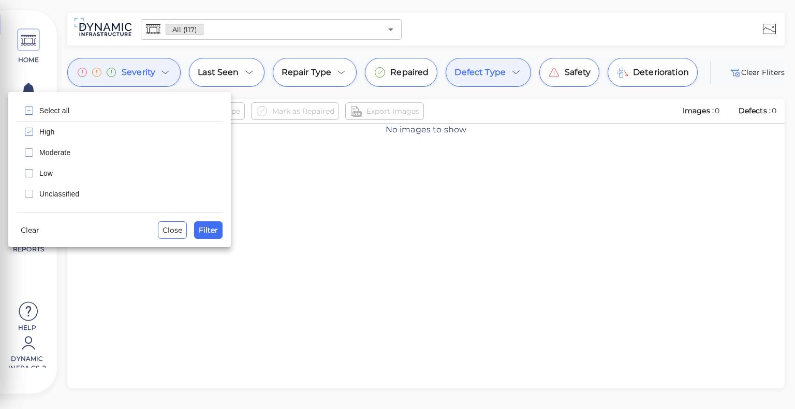
click at [35, 146] on div "Moderate" at bounding box center [120, 152] width 206 height 21
click at [207, 229] on span "Filter" at bounding box center [208, 230] width 19 height 12
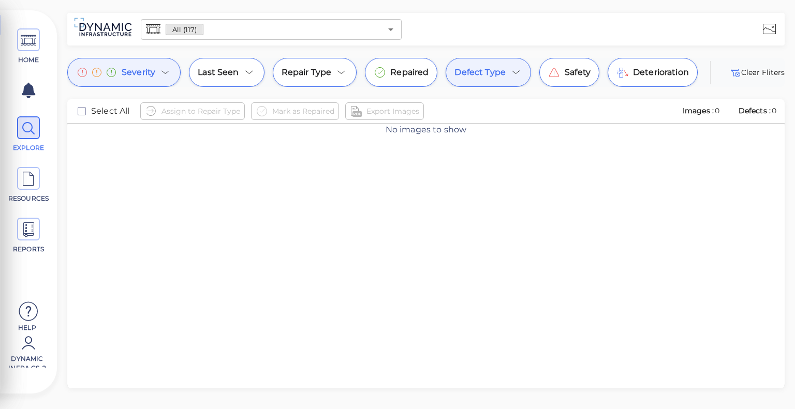
click at [157, 77] on div "Severity" at bounding box center [123, 72] width 113 height 29
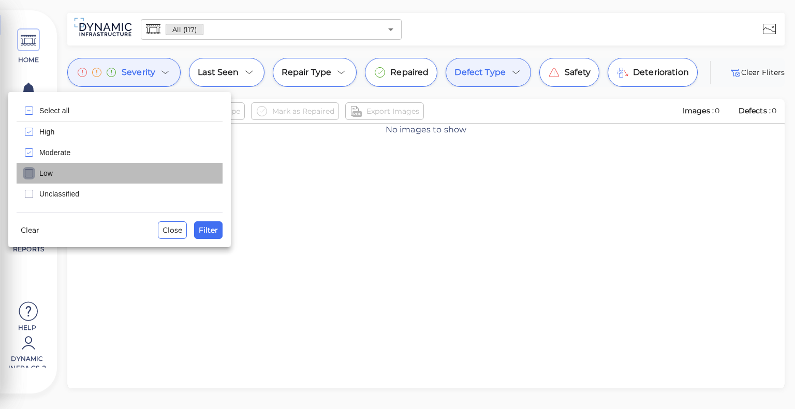
click at [33, 169] on icon "checkbox" at bounding box center [29, 173] width 12 height 12
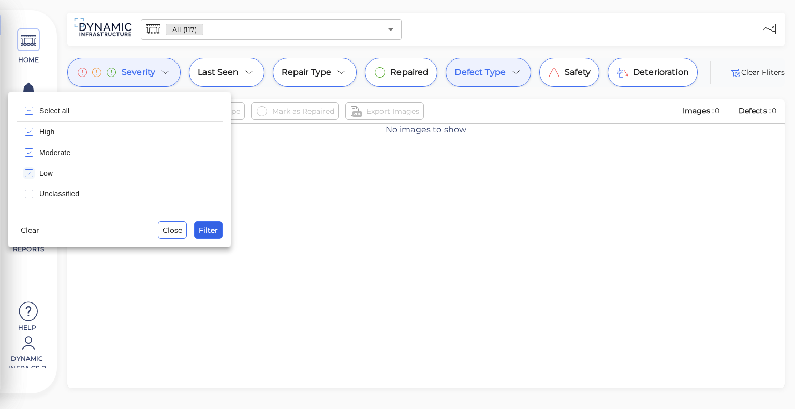
click at [221, 227] on button "Filter" at bounding box center [208, 231] width 28 height 18
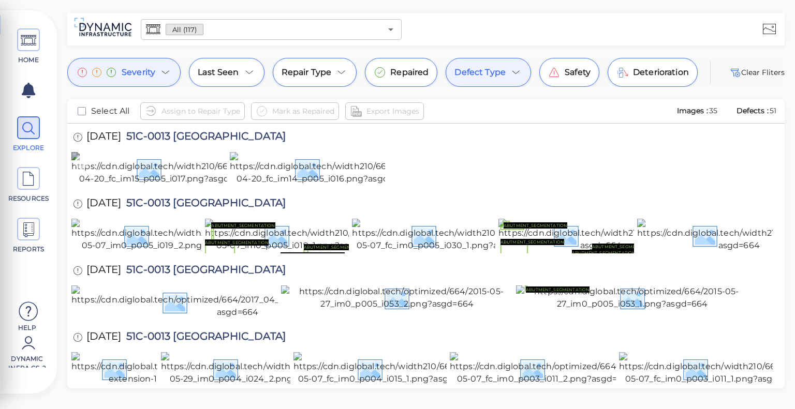
click at [180, 185] on img at bounding box center [164, 168] width 187 height 33
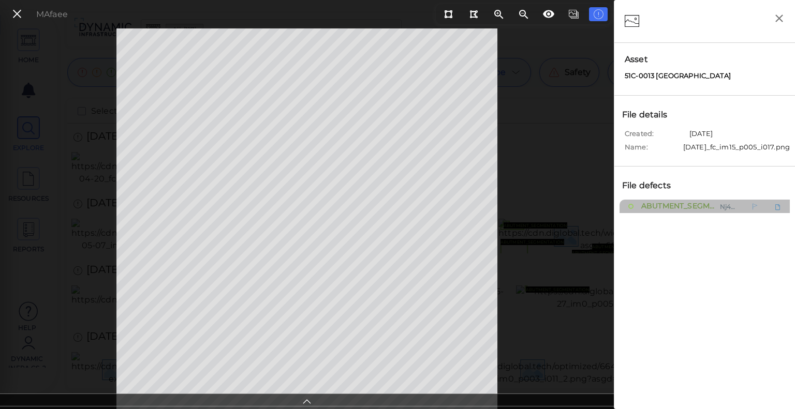
click at [680, 211] on span "ABUTMENT_SEGMENTATION" at bounding box center [677, 206] width 77 height 13
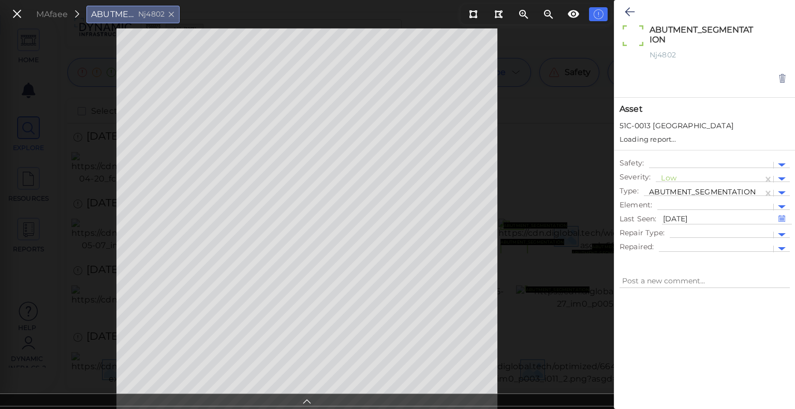
type textarea "x"
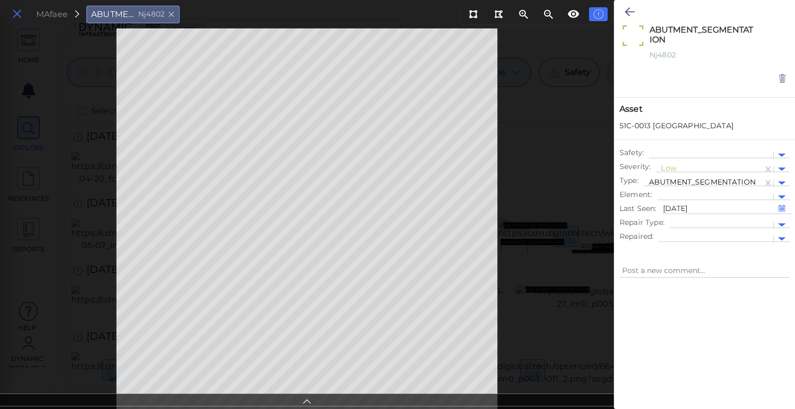
click at [21, 15] on icon at bounding box center [16, 14] width 11 height 14
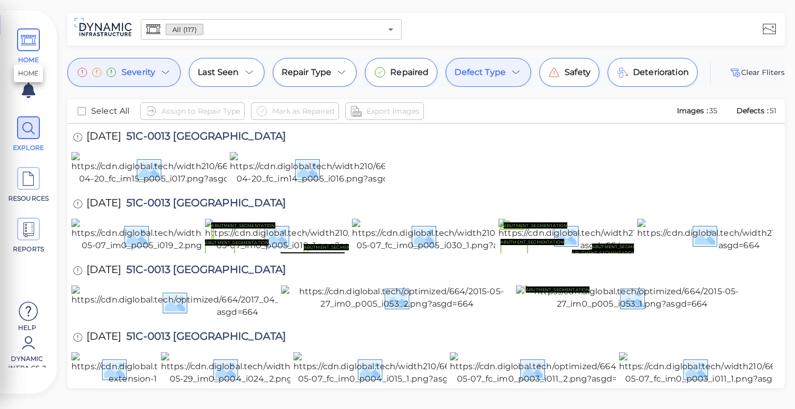
click at [46, 52] on span "HOME" at bounding box center [28, 46] width 47 height 36
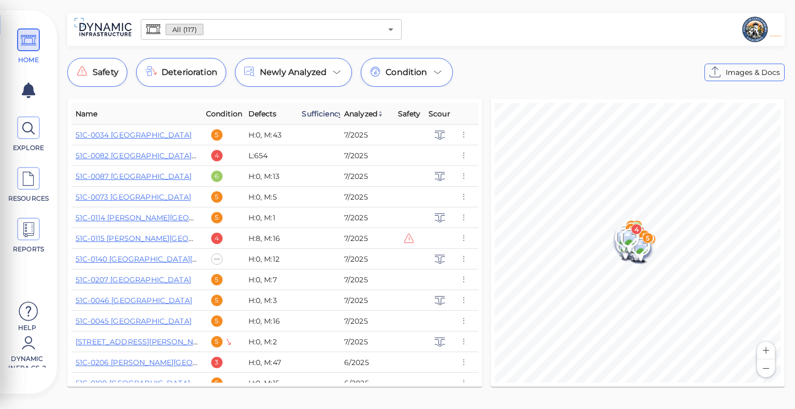
click at [319, 116] on span "Sufficiency" at bounding box center [322, 114] width 41 height 12
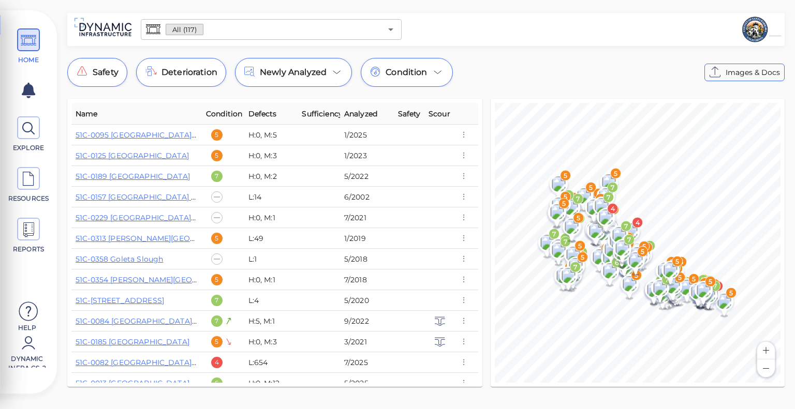
click at [319, 116] on span "Sufficiency" at bounding box center [325, 114] width 47 height 12
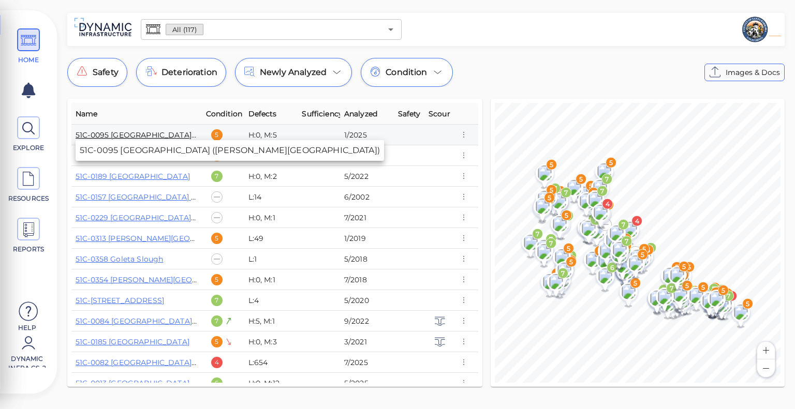
click at [139, 138] on link "51C-0095 [GEOGRAPHIC_DATA] ([PERSON_NAME][GEOGRAPHIC_DATA])" at bounding box center [209, 134] width 267 height 9
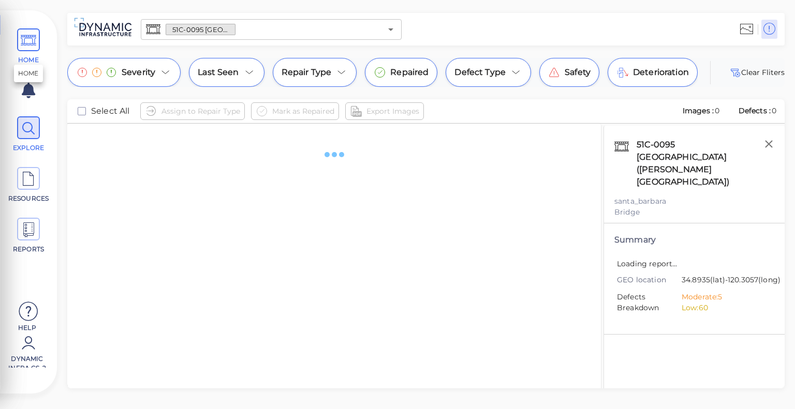
click at [41, 39] on span "HOME" at bounding box center [28, 46] width 47 height 36
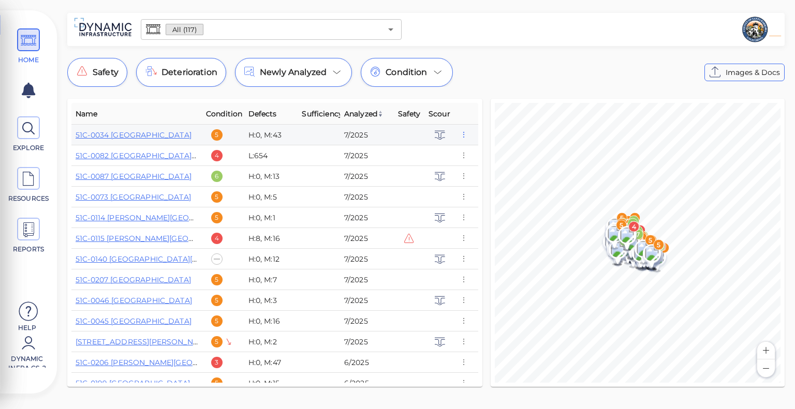
click at [463, 138] on icon "button" at bounding box center [463, 134] width 9 height 11
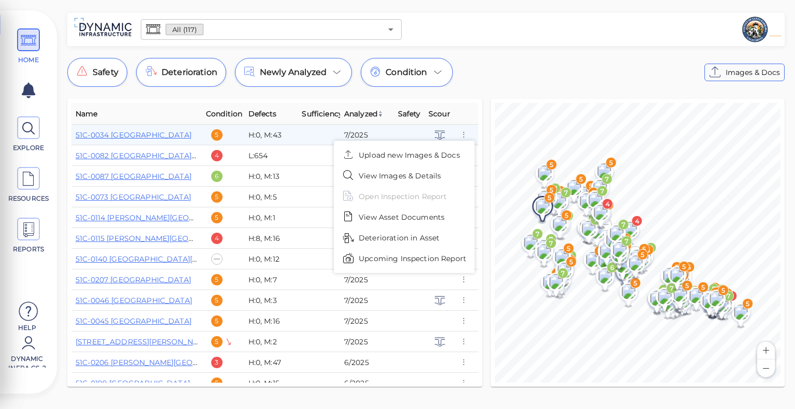
click at [420, 183] on li "View Images & Details" at bounding box center [404, 176] width 133 height 21
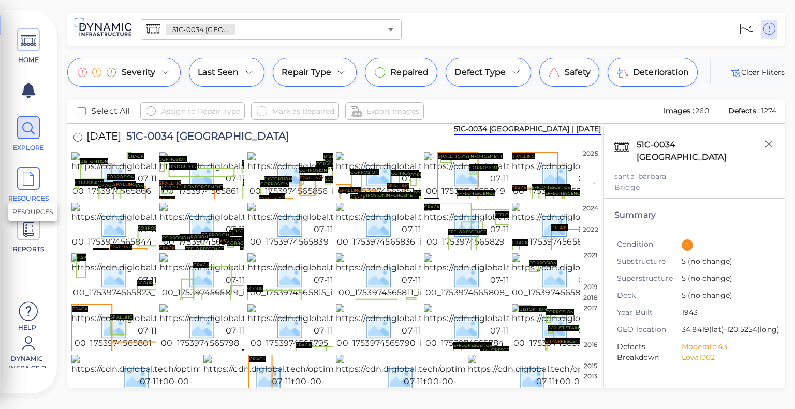
click at [33, 174] on icon at bounding box center [29, 179] width 16 height 23
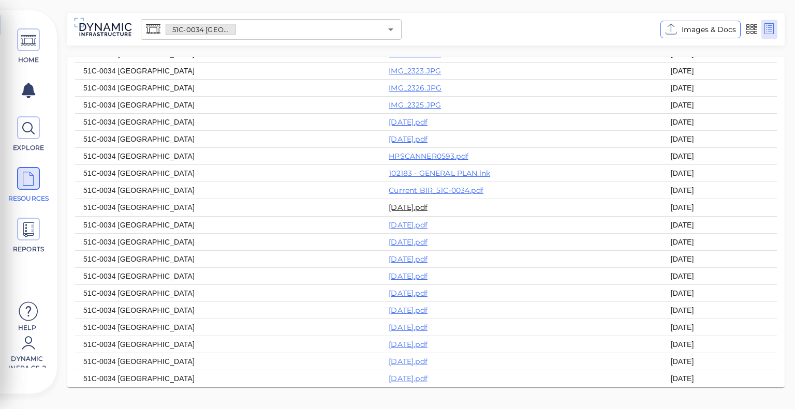
scroll to position [636, 0]
click at [408, 144] on link "[DATE].pdf" at bounding box center [408, 139] width 39 height 9
click at [34, 137] on icon at bounding box center [29, 128] width 16 height 23
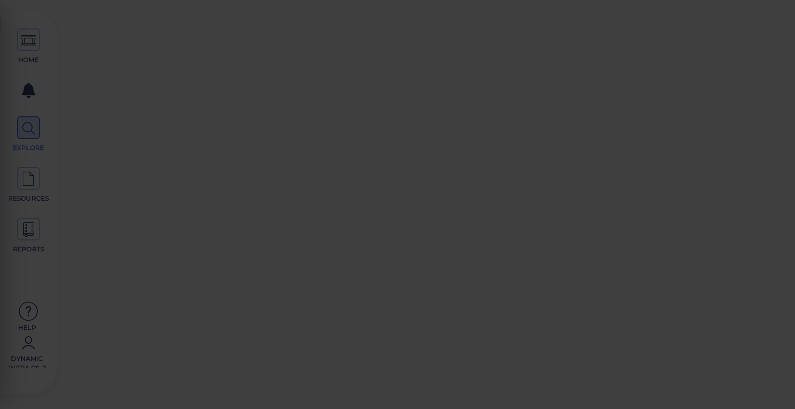
drag, startPoint x: 34, startPoint y: 137, endPoint x: 433, endPoint y: 37, distance: 411.0
click at [34, 137] on div at bounding box center [397, 204] width 795 height 409
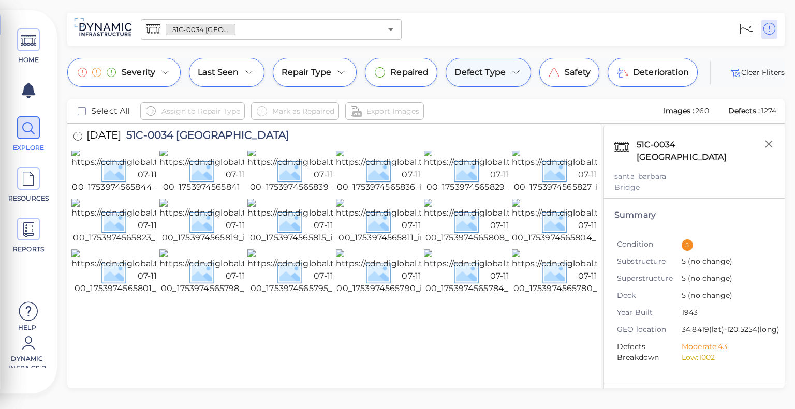
scroll to position [40, 0]
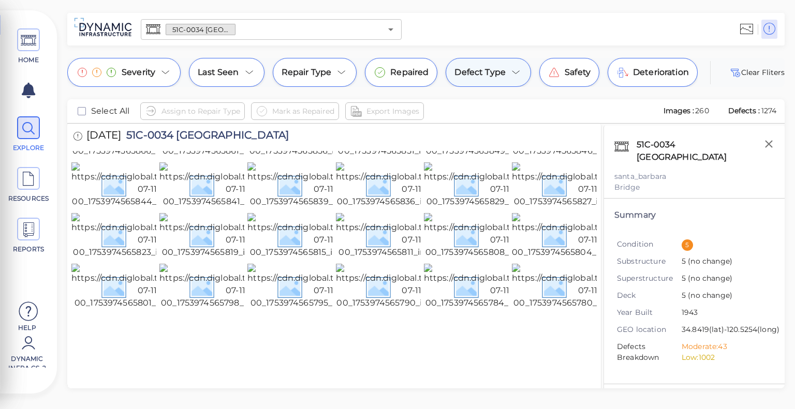
click at [491, 72] on span "Defect Type" at bounding box center [479, 72] width 51 height 12
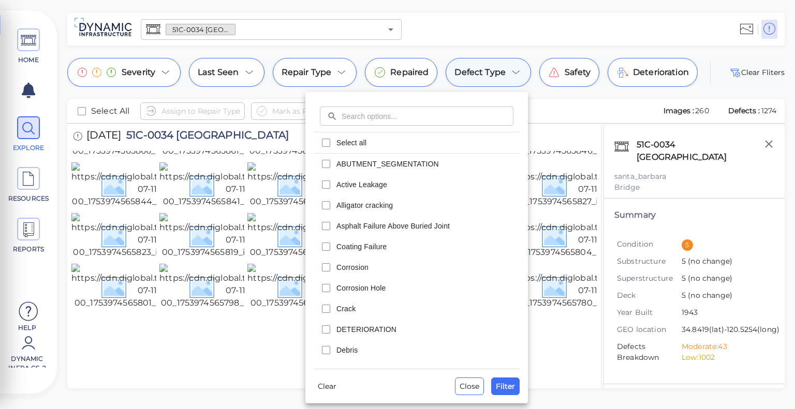
click at [491, 72] on div at bounding box center [397, 204] width 795 height 409
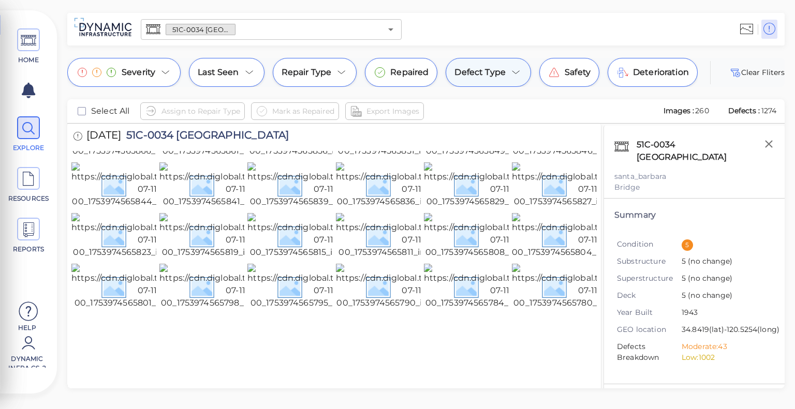
click at [491, 72] on div "​ ​ Select all ABUTMENT_SEGMENTATION Active Leakage Alligator cracking Asphalt …" at bounding box center [397, 207] width 795 height 404
click at [501, 74] on div "​ ​ Select all ABUTMENT_SEGMENTATION Active Leakage Alligator cracking Asphalt …" at bounding box center [397, 207] width 795 height 404
click at [514, 80] on div "​ ​ Select all ABUTMENT_SEGMENTATION Active Leakage Alligator cracking Asphalt …" at bounding box center [397, 207] width 795 height 404
click at [511, 76] on div "​ ​ Select all ABUTMENT_SEGMENTATION Active Leakage Alligator cracking Asphalt …" at bounding box center [397, 207] width 795 height 404
click at [484, 75] on div "​ ​ Select all ABUTMENT_SEGMENTATION Active Leakage Alligator cracking Asphalt …" at bounding box center [397, 207] width 795 height 404
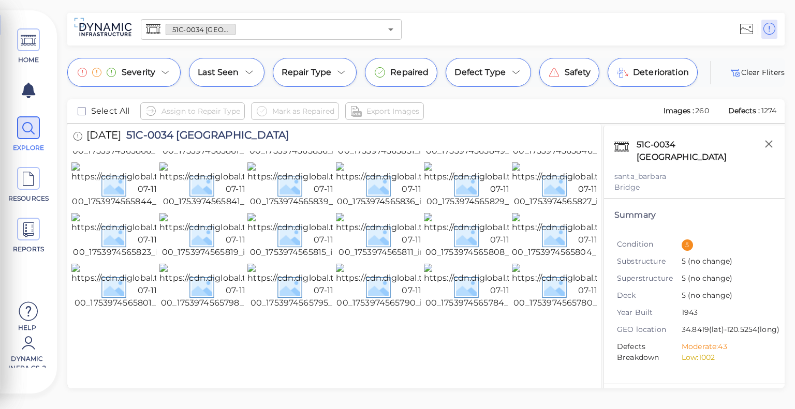
click at [509, 73] on div "​ ​ Select all ABUTMENT_SEGMENTATION Active Leakage Alligator cracking Asphalt …" at bounding box center [397, 207] width 795 height 404
click at [511, 31] on div "​ ​ Select all ABUTMENT_SEGMENTATION Active Leakage Alligator cracking Asphalt …" at bounding box center [397, 207] width 795 height 404
click at [515, 79] on div "​ ​ Select all ABUTMENT_SEGMENTATION Active Leakage Alligator cracking Asphalt …" at bounding box center [397, 207] width 795 height 404
click at [513, 128] on div "ABUTMENT_SEGMENTATION" at bounding box center [445, 133] width 155 height 12
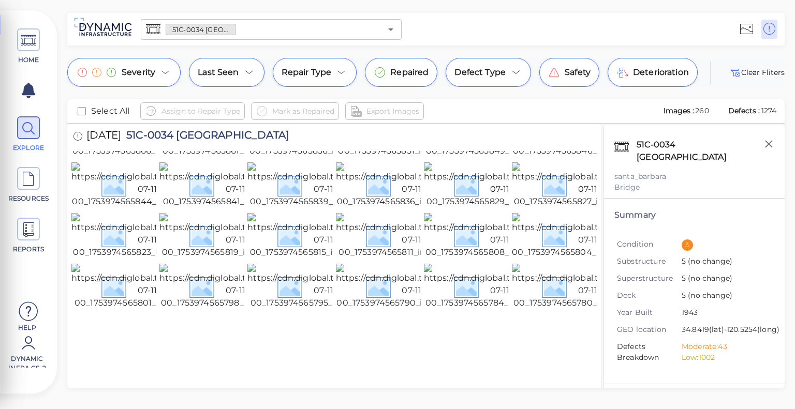
click at [490, 76] on div "​ ​ Select all ABUTMENT_SEGMENTATION Active Leakage Alligator cracking Asphalt …" at bounding box center [397, 207] width 795 height 404
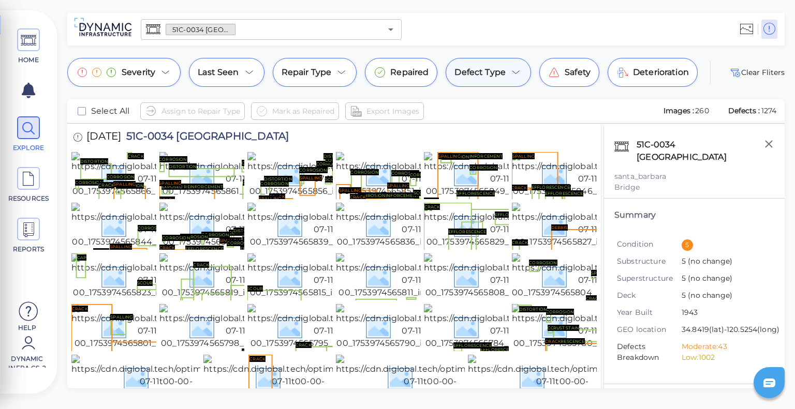
click at [510, 76] on icon at bounding box center [516, 72] width 12 height 12
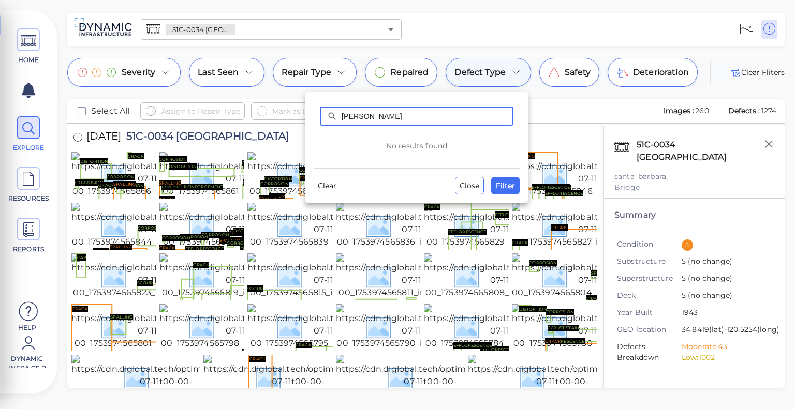
type input "ד"
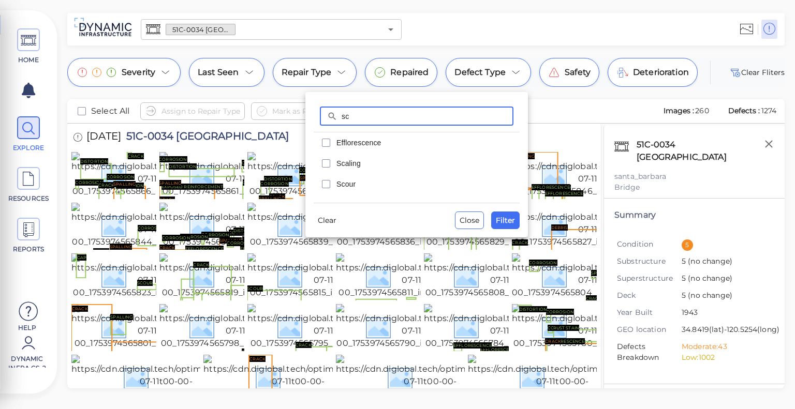
type input "sc"
click at [335, 184] on div "Scour" at bounding box center [417, 184] width 206 height 21
click at [507, 215] on span "Filter" at bounding box center [505, 220] width 19 height 12
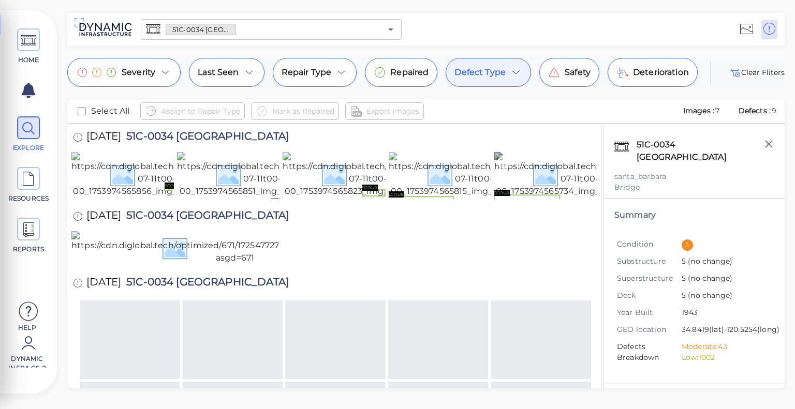
click at [560, 198] on img at bounding box center [586, 175] width 185 height 46
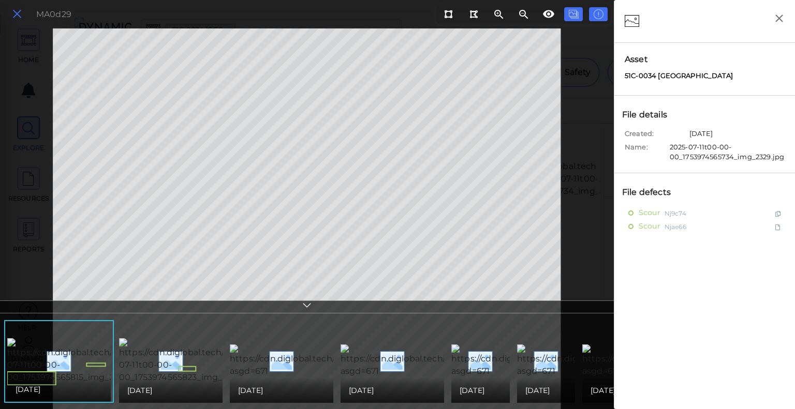
click at [23, 17] on button at bounding box center [17, 14] width 18 height 15
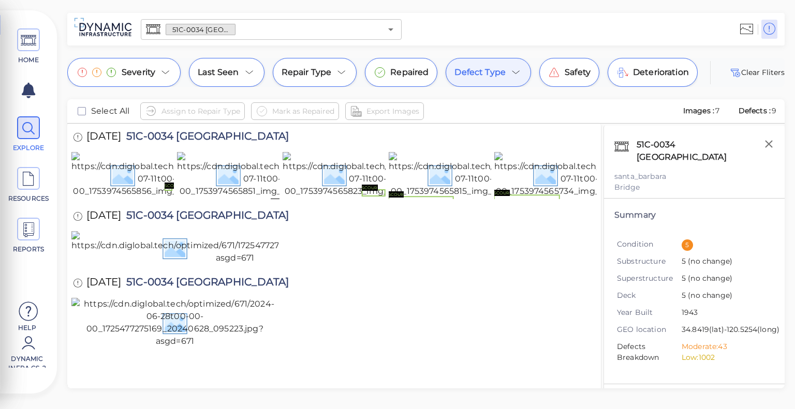
click at [335, 30] on input "text" at bounding box center [309, 29] width 146 height 14
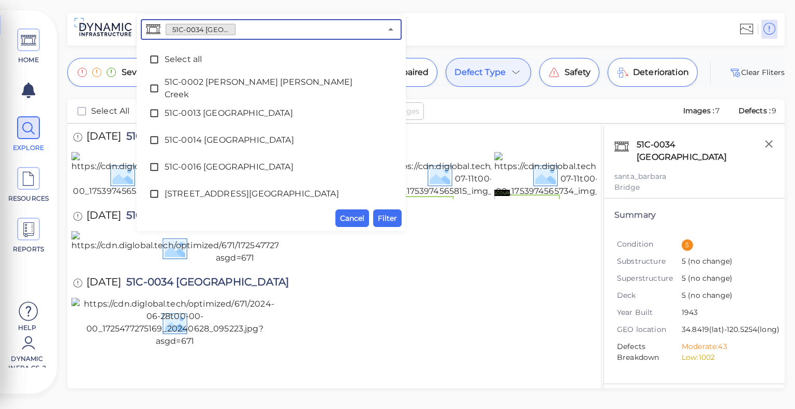
scroll to position [110, 0]
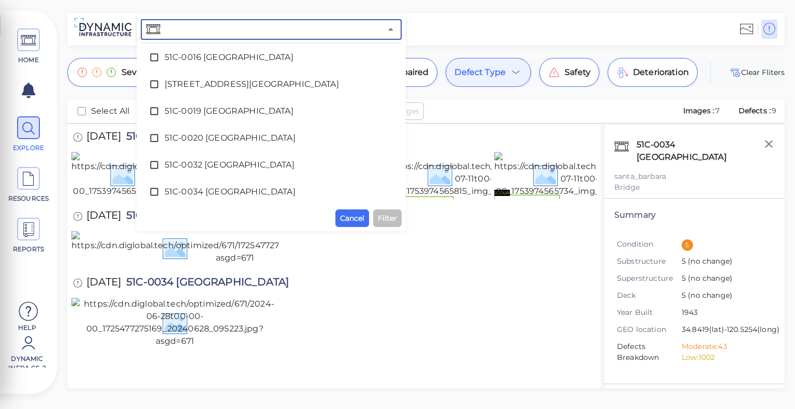
paste input "51C-0200"
type input "51C-0200"
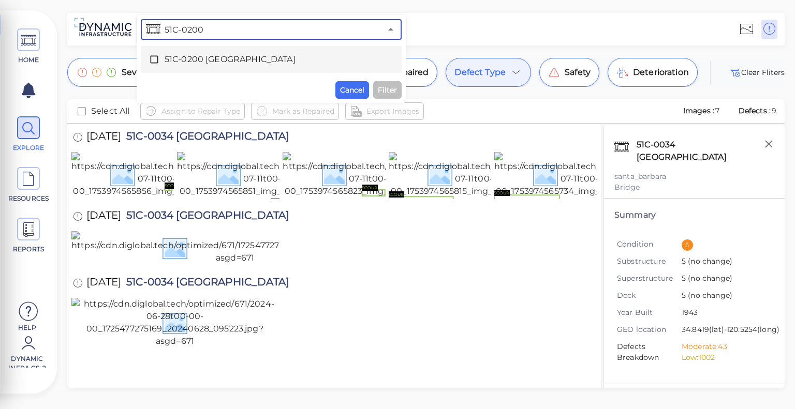
scroll to position [0, 0]
click at [154, 62] on icon at bounding box center [154, 59] width 10 height 10
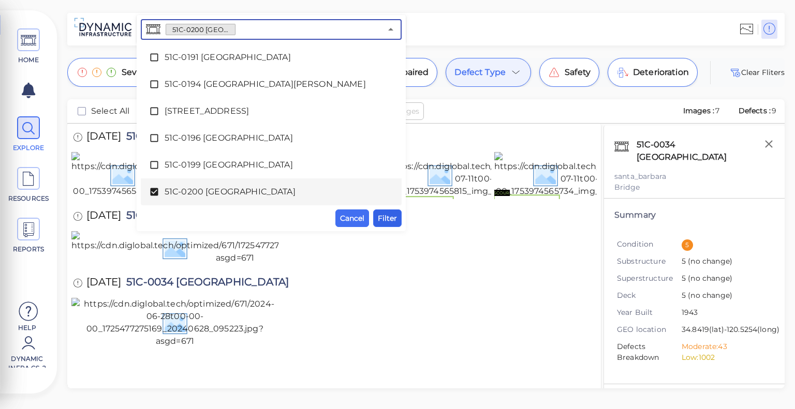
click at [398, 219] on button "Filter" at bounding box center [387, 219] width 28 height 18
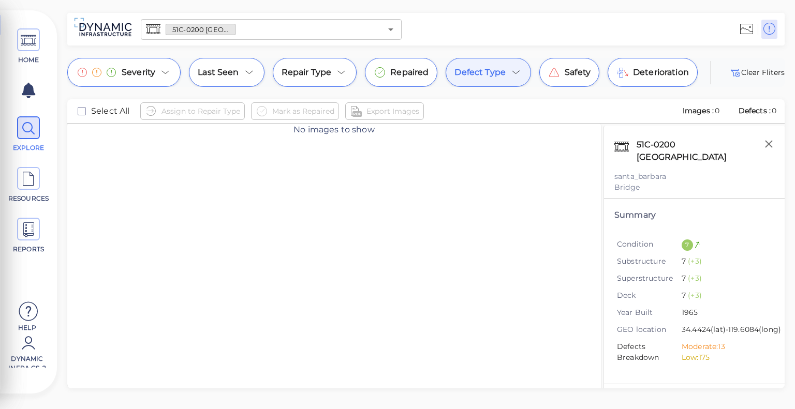
click at [487, 75] on span "Defect Type" at bounding box center [479, 72] width 51 height 12
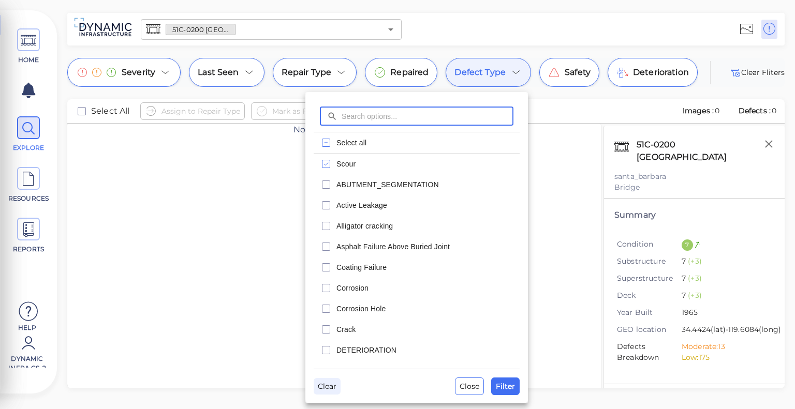
click at [331, 387] on span "Clear" at bounding box center [327, 386] width 19 height 12
click at [505, 387] on span "Filter" at bounding box center [505, 386] width 19 height 12
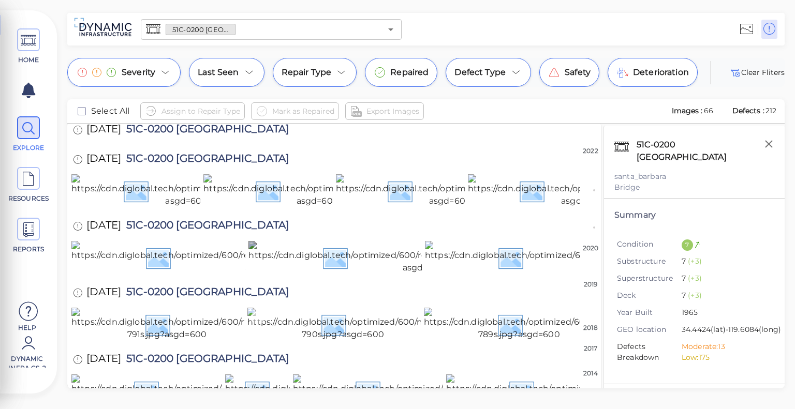
scroll to position [2043, 0]
